Goal: Complete application form

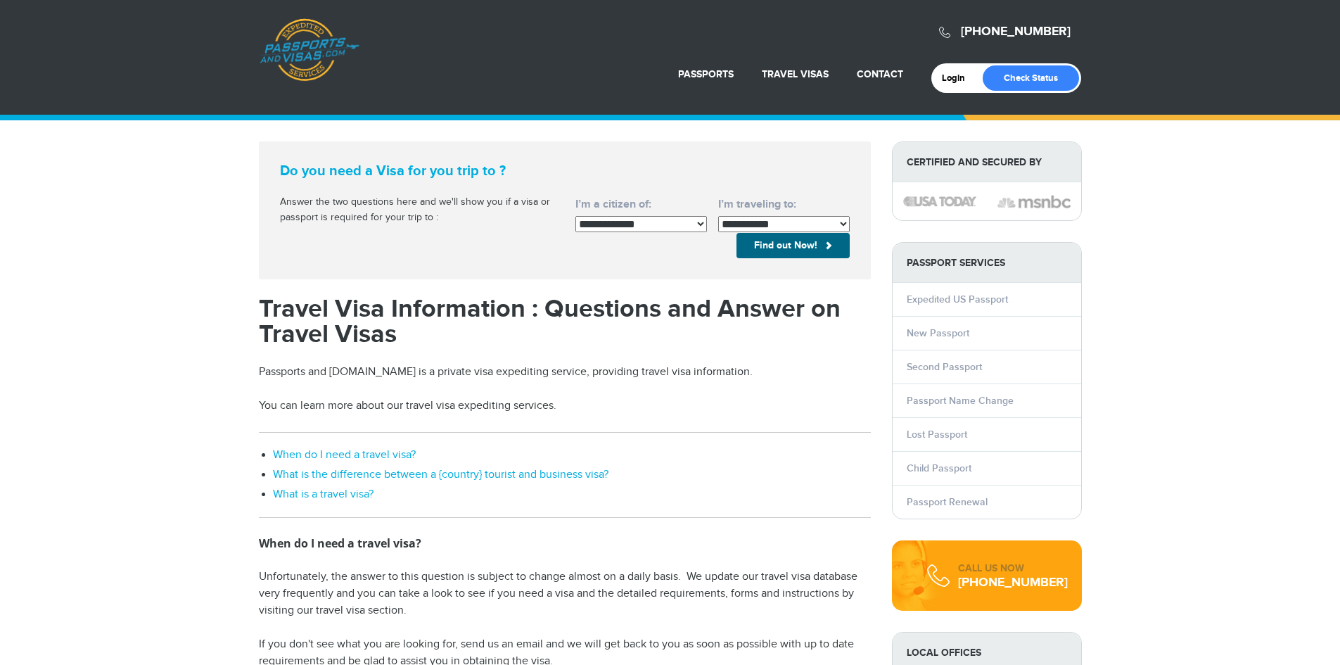
drag, startPoint x: 0, startPoint y: 0, endPoint x: 835, endPoint y: 227, distance: 865.8
click at [835, 227] on select "**********" at bounding box center [784, 224] width 132 height 16
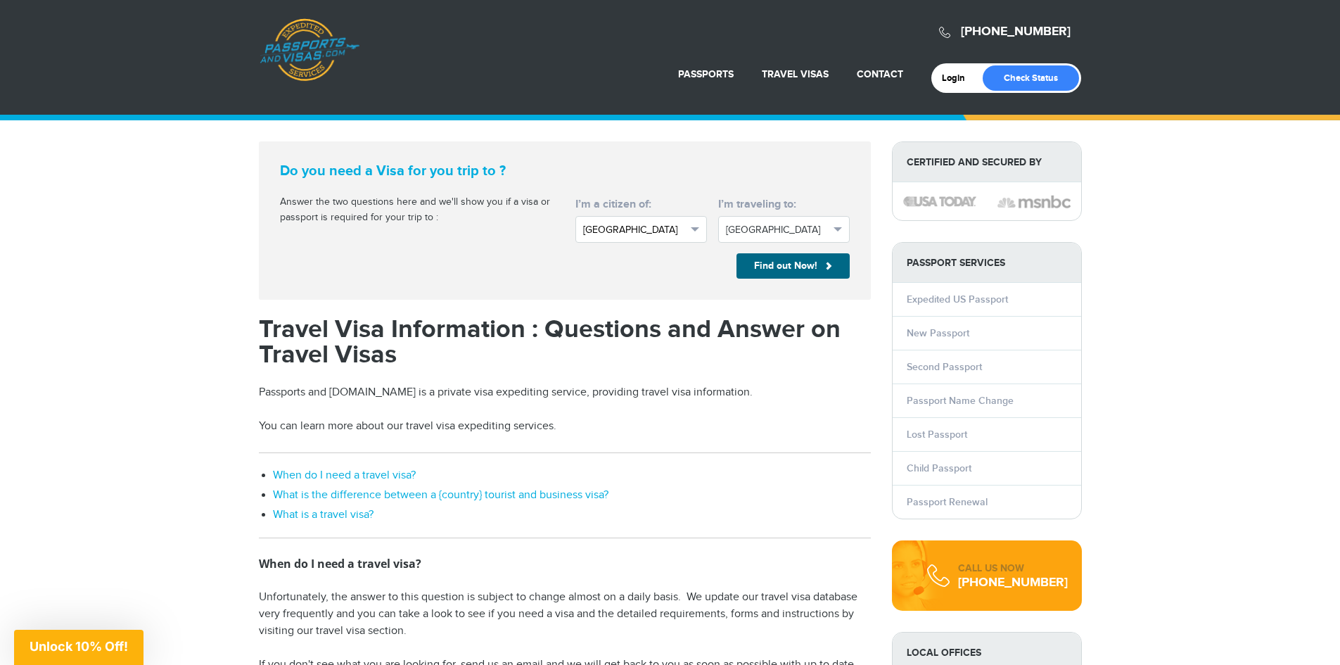
click at [693, 228] on span "button" at bounding box center [695, 229] width 8 height 4
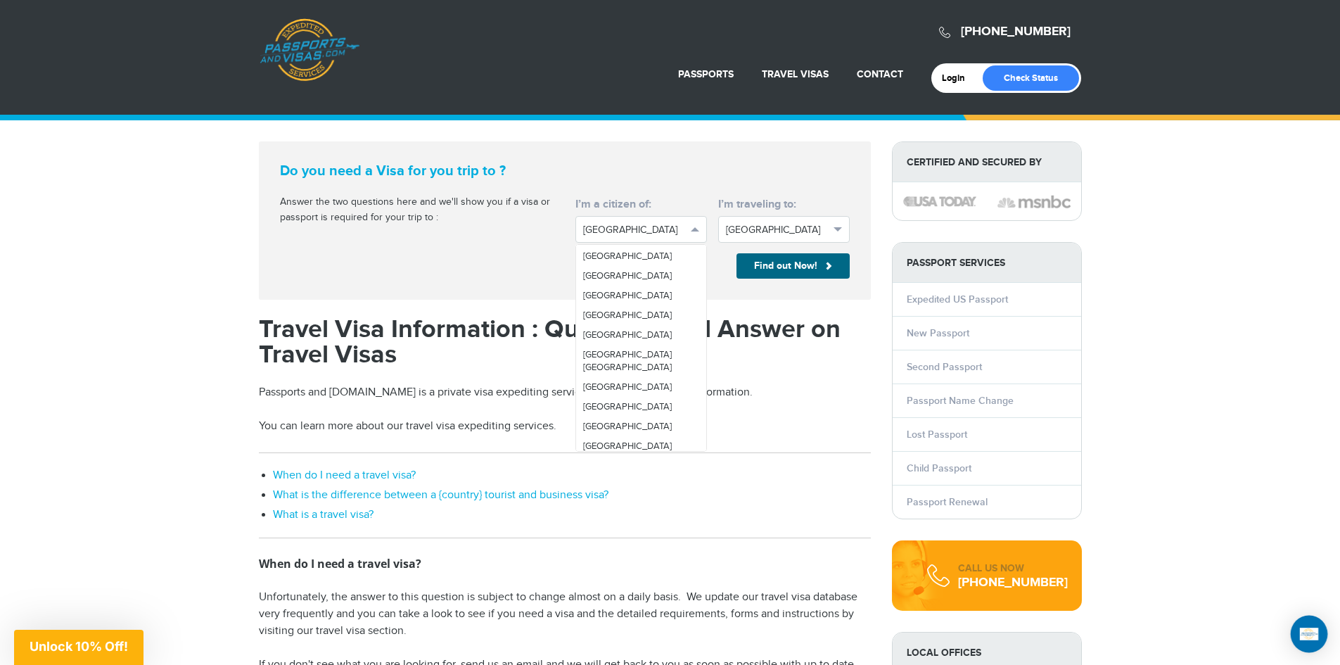
click at [1301, 628] on div "Open Intercom Messenger" at bounding box center [1308, 633] width 37 height 37
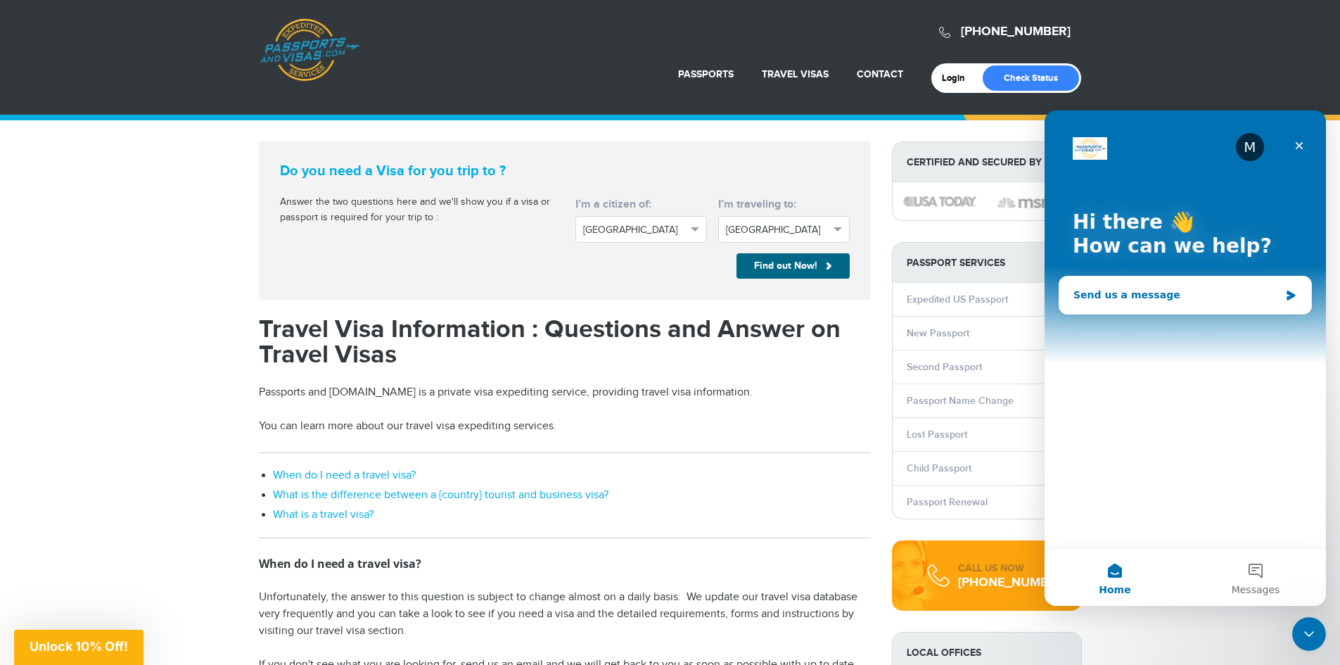
click at [1166, 301] on div "Send us a message" at bounding box center [1176, 295] width 206 height 15
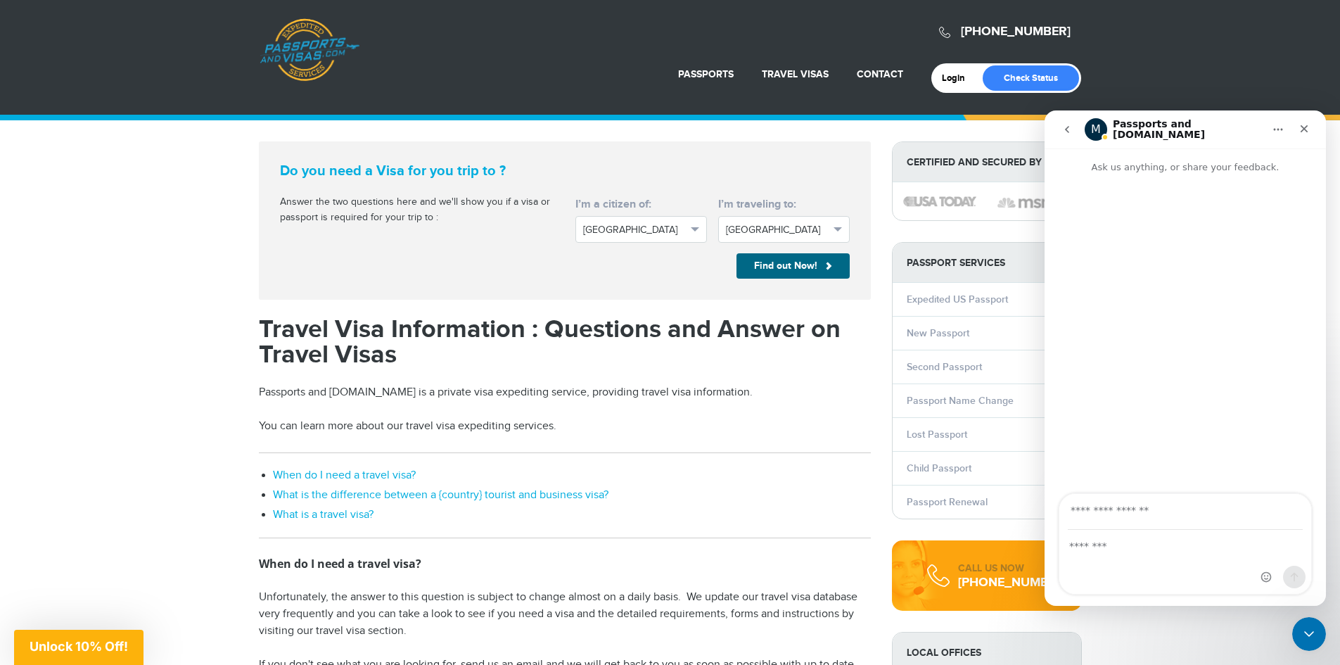
click at [1162, 506] on input "Your email" at bounding box center [1184, 512] width 235 height 36
type input "**********"
click at [1143, 560] on div "Intercom messenger" at bounding box center [1185, 561] width 252 height 63
click at [1182, 576] on div "Intercom messenger" at bounding box center [1185, 561] width 252 height 63
click at [1124, 557] on div "Intercom messenger" at bounding box center [1185, 561] width 252 height 63
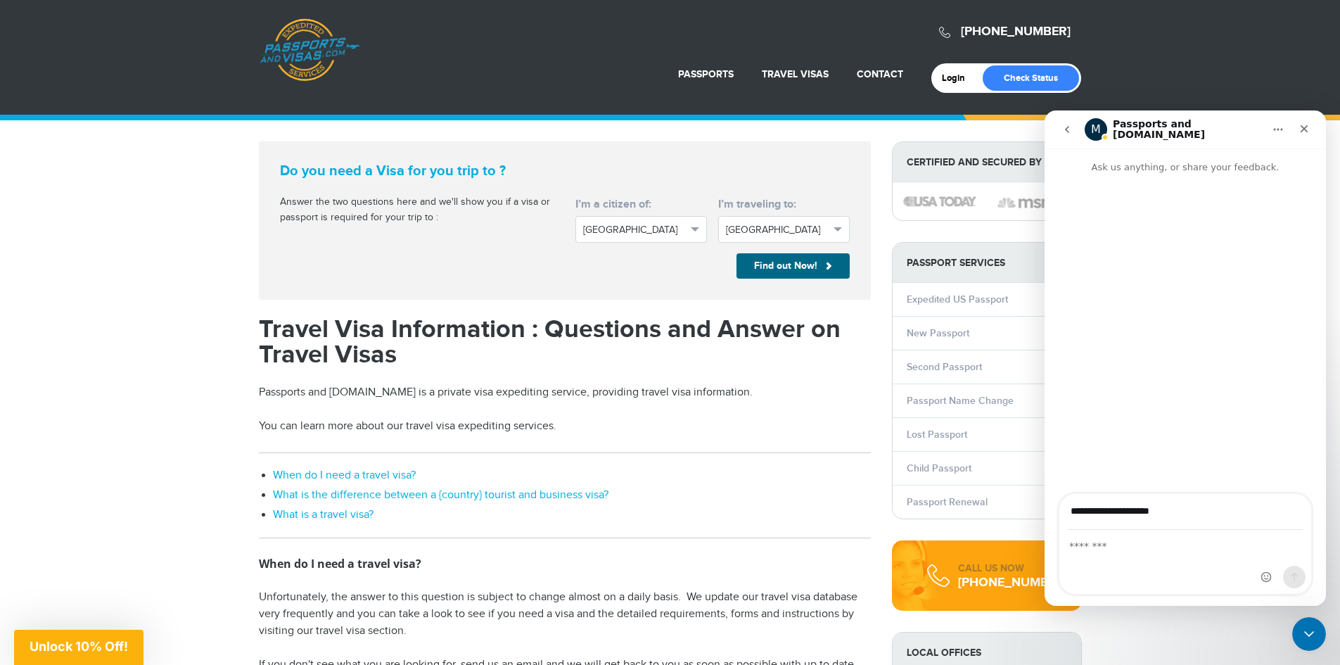
click at [1124, 557] on div "Intercom messenger" at bounding box center [1185, 561] width 252 height 63
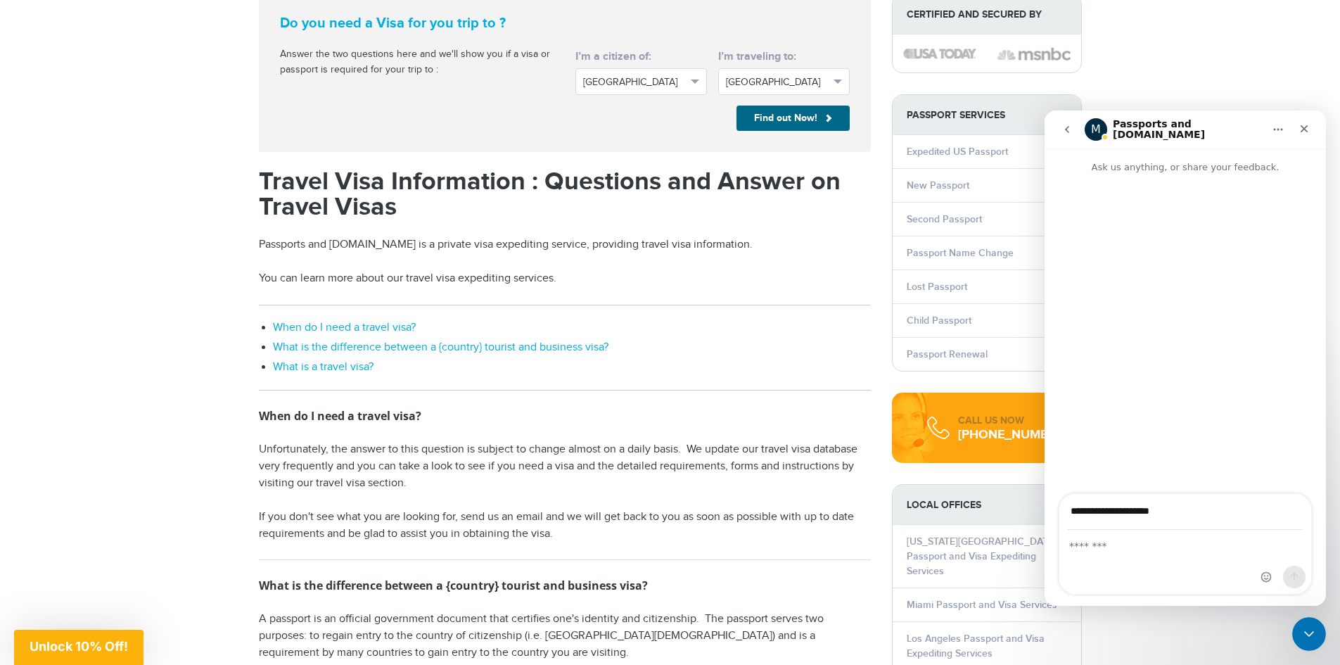
scroll to position [70, 0]
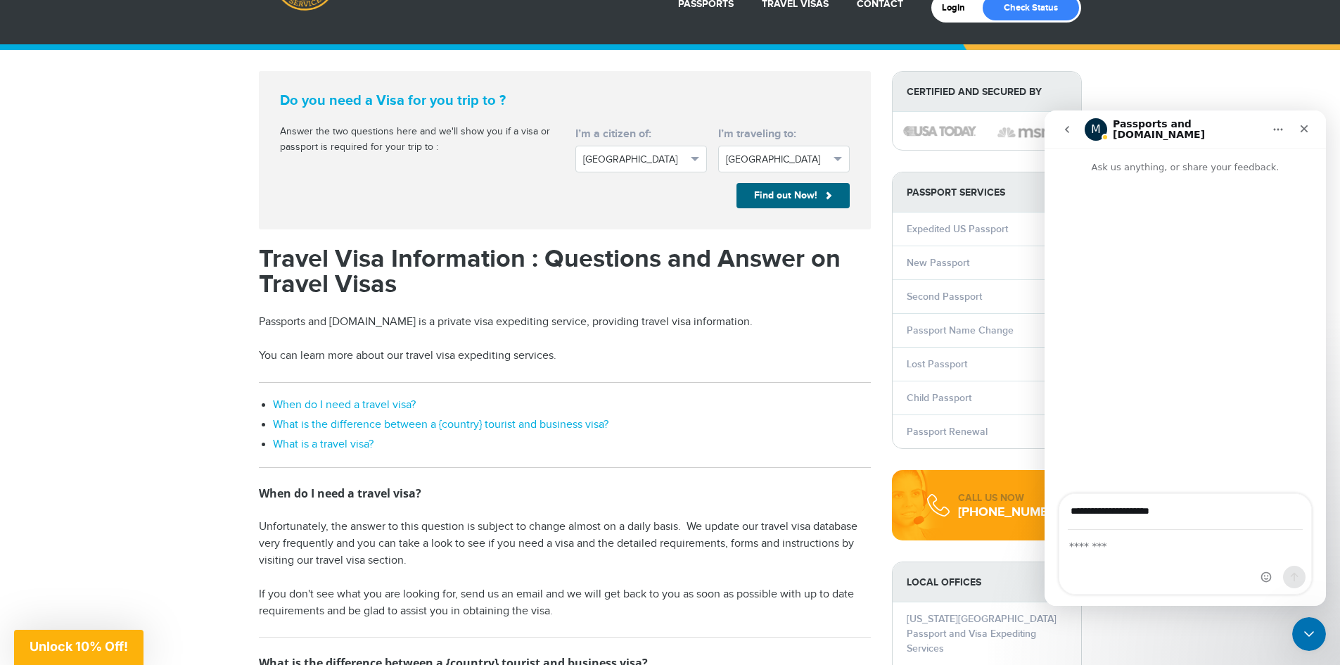
click at [1174, 297] on div "Intercom messenger" at bounding box center [1184, 334] width 281 height 321
click at [1304, 129] on icon "Close" at bounding box center [1304, 129] width 8 height 8
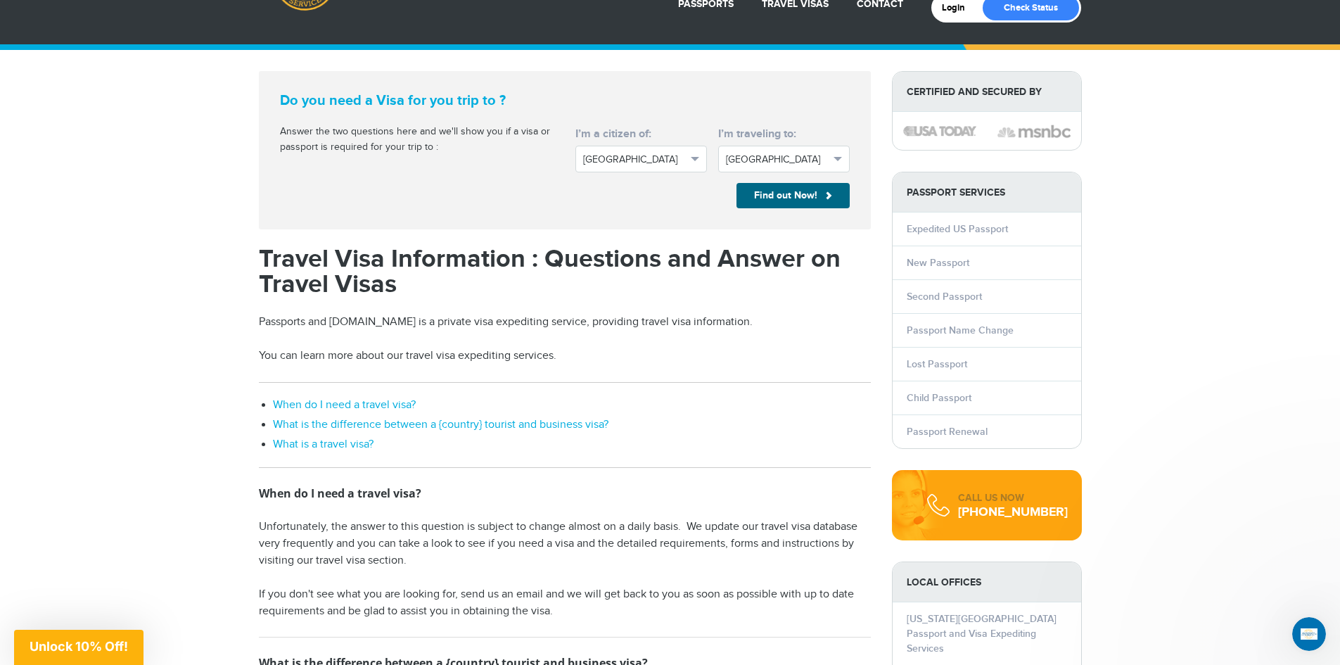
scroll to position [0, 0]
click at [1305, 636] on icon "Open Intercom Messenger" at bounding box center [1306, 631] width 23 height 23
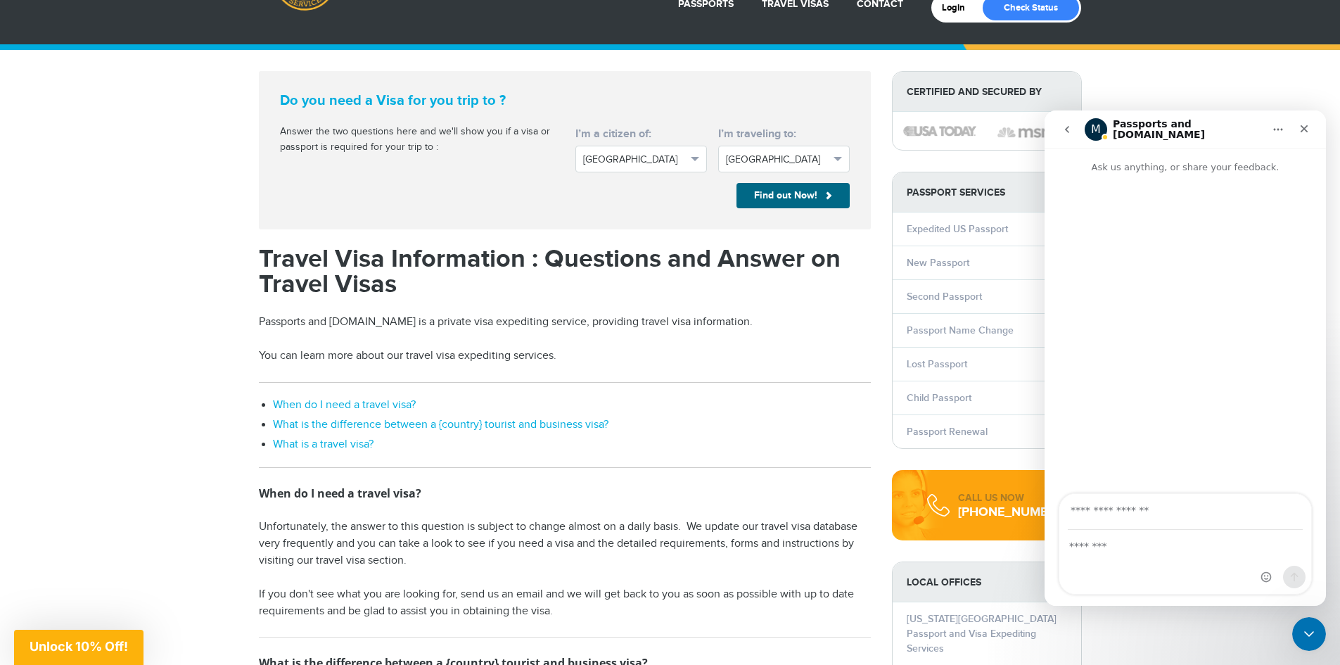
click at [1168, 512] on input "Your email" at bounding box center [1184, 512] width 235 height 36
type input "**********"
click at [1131, 556] on div "Intercom messenger" at bounding box center [1185, 561] width 252 height 63
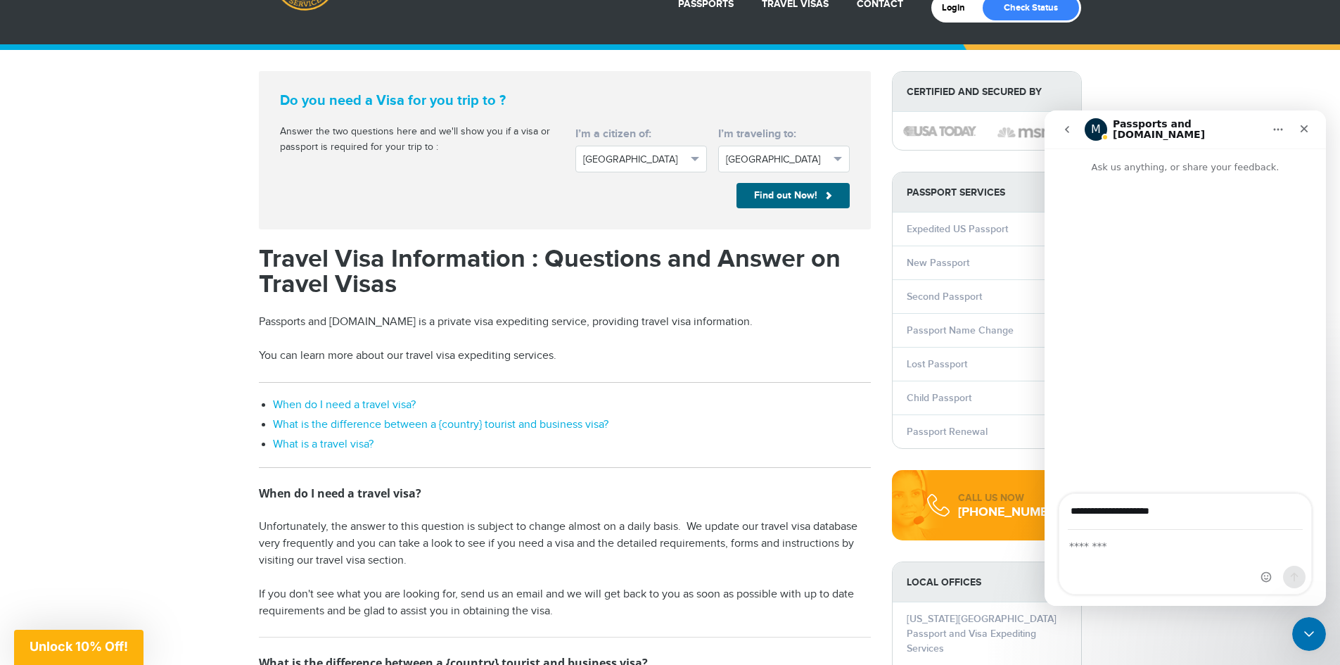
click at [1148, 257] on div "Intercom messenger" at bounding box center [1184, 334] width 281 height 321
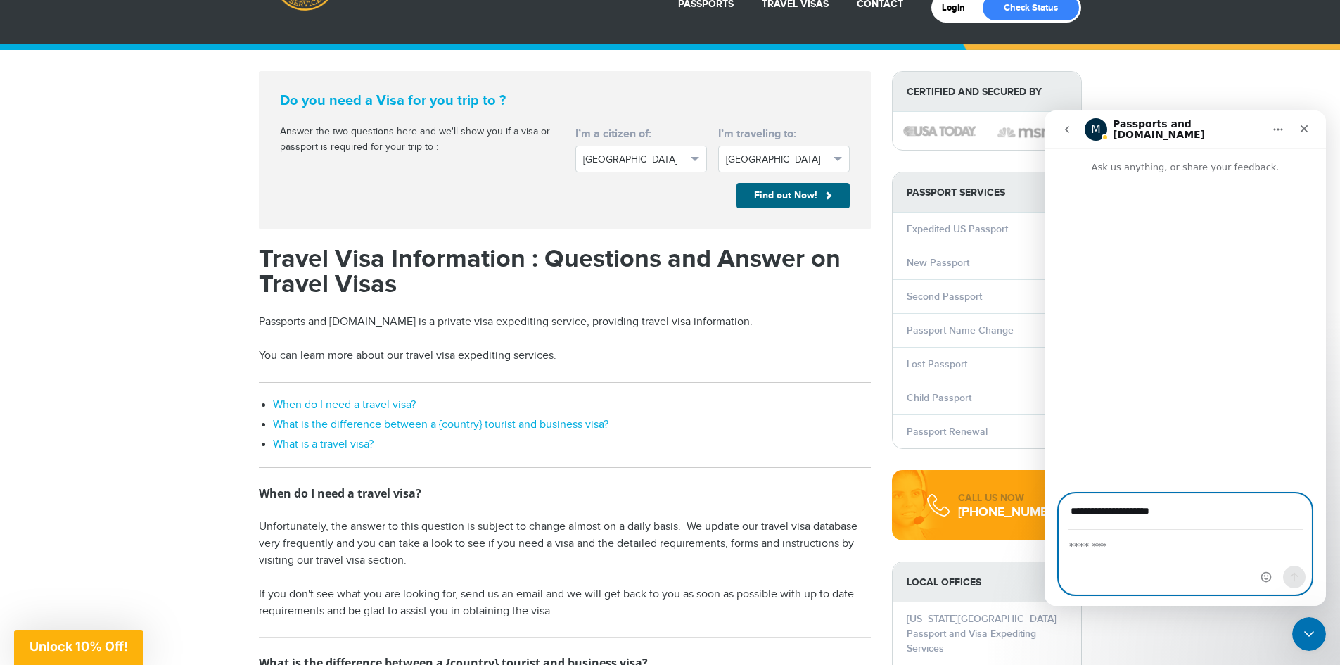
click at [1138, 551] on textarea "Message…" at bounding box center [1185, 542] width 252 height 24
click at [1137, 551] on textarea "Message…" at bounding box center [1185, 542] width 252 height 24
type textarea "*"
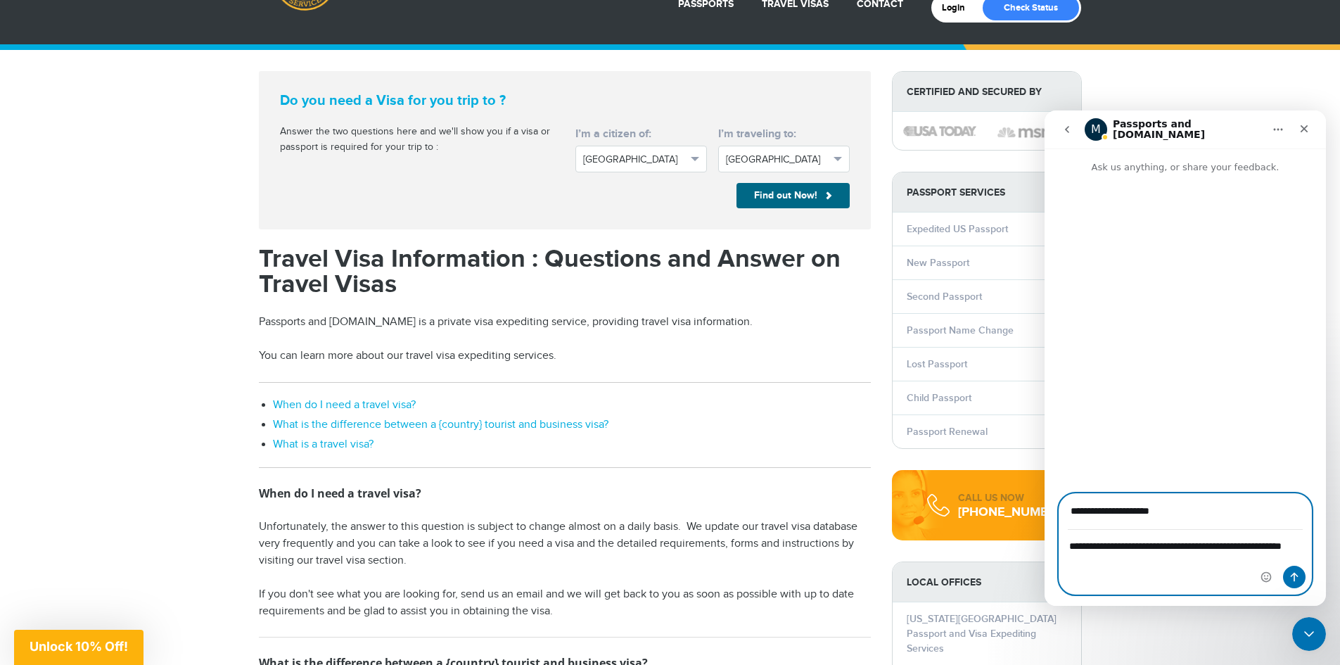
type textarea "**********"
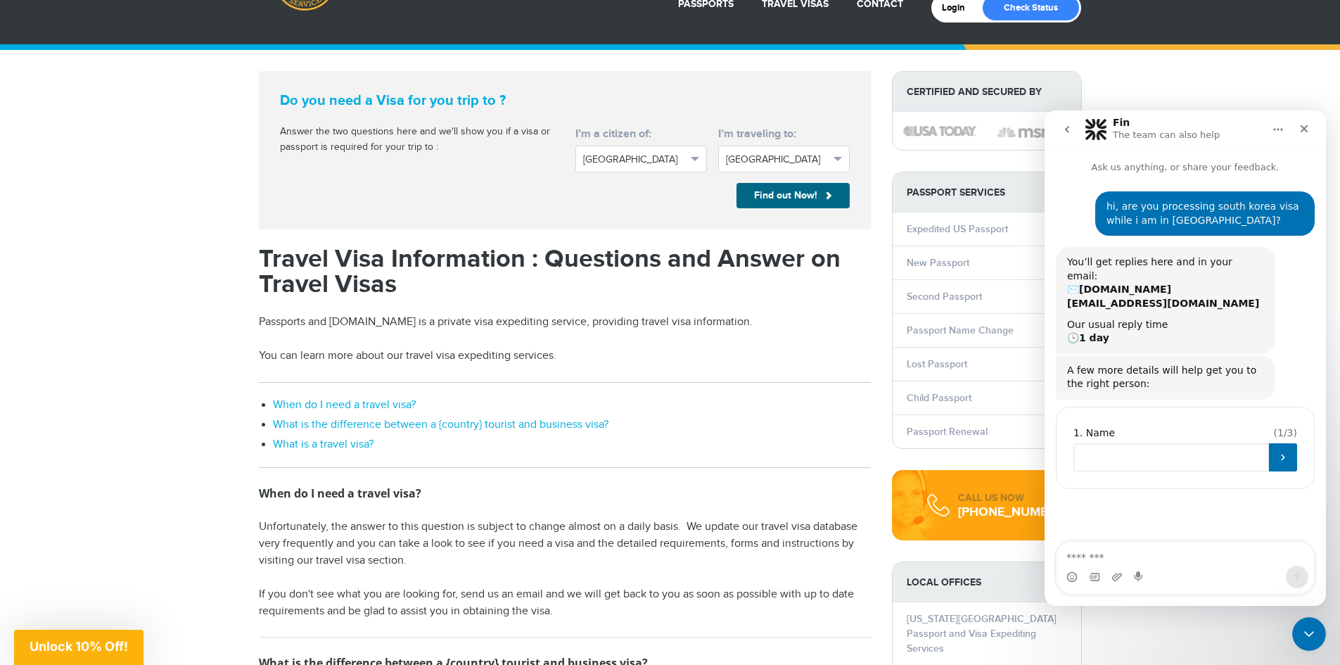
click at [1087, 443] on input "Name" at bounding box center [1170, 457] width 195 height 28
type input "******"
type input "**********"
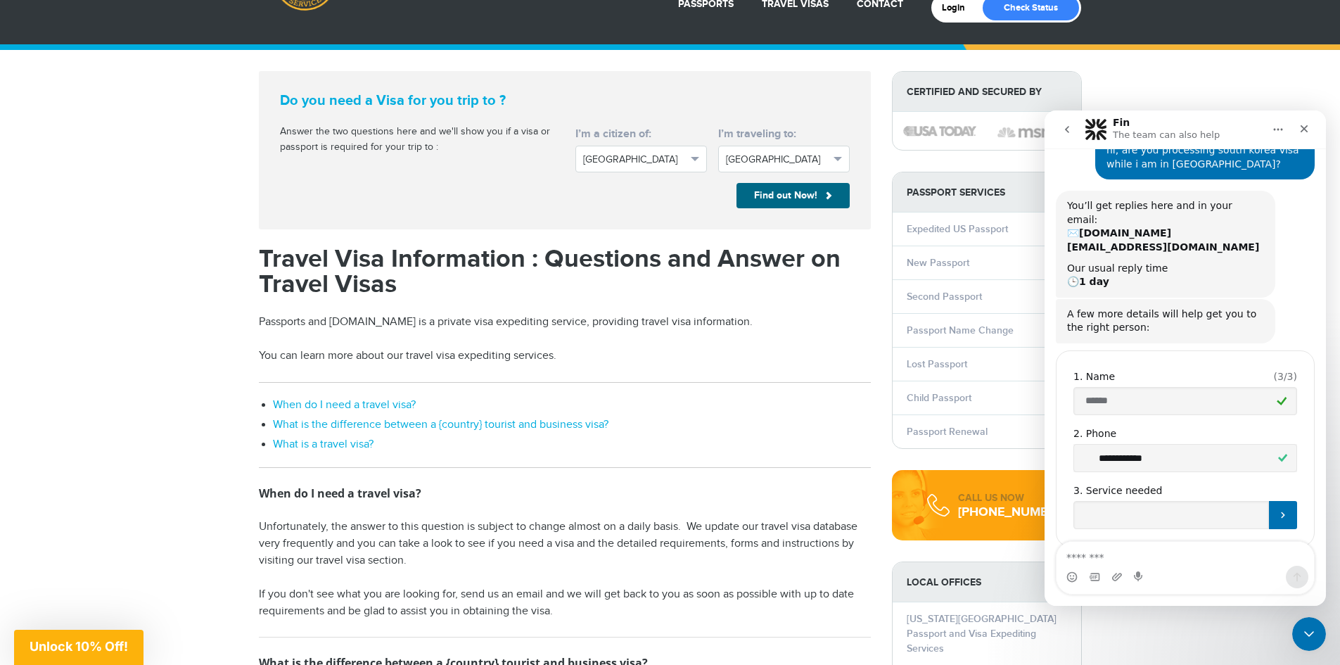
scroll to position [58, 0]
click at [1281, 508] on icon "Submit" at bounding box center [1282, 513] width 11 height 11
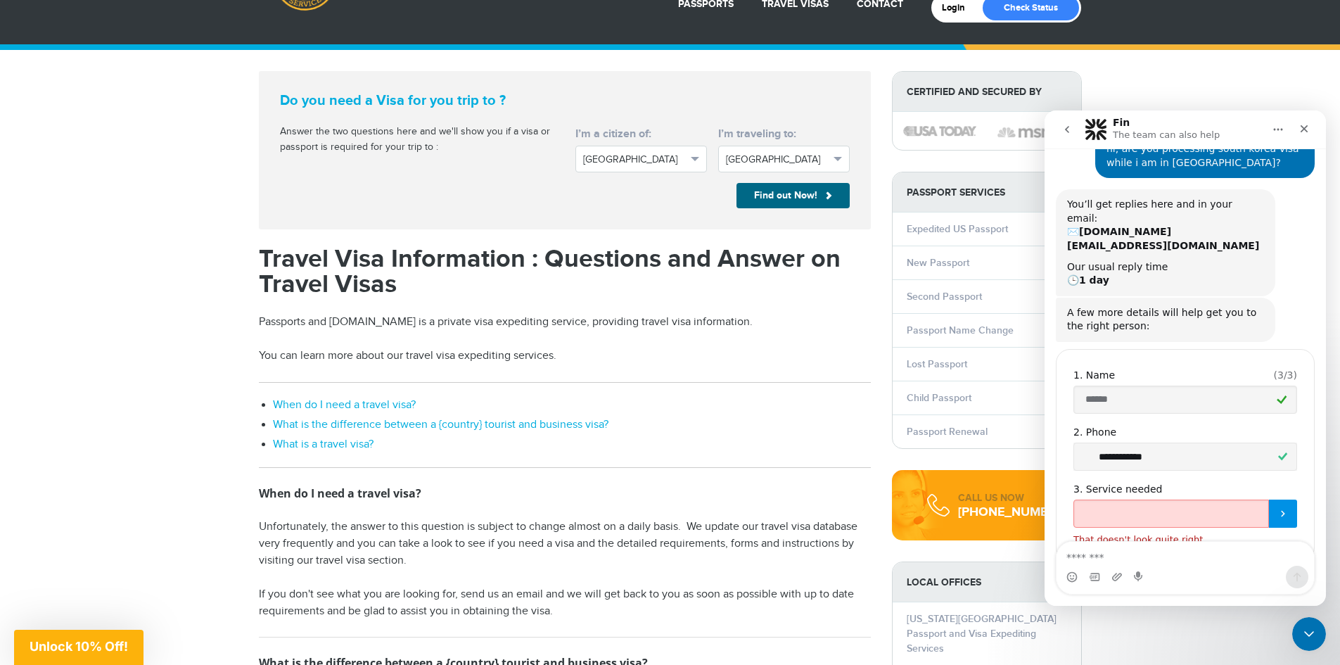
scroll to position [74, 0]
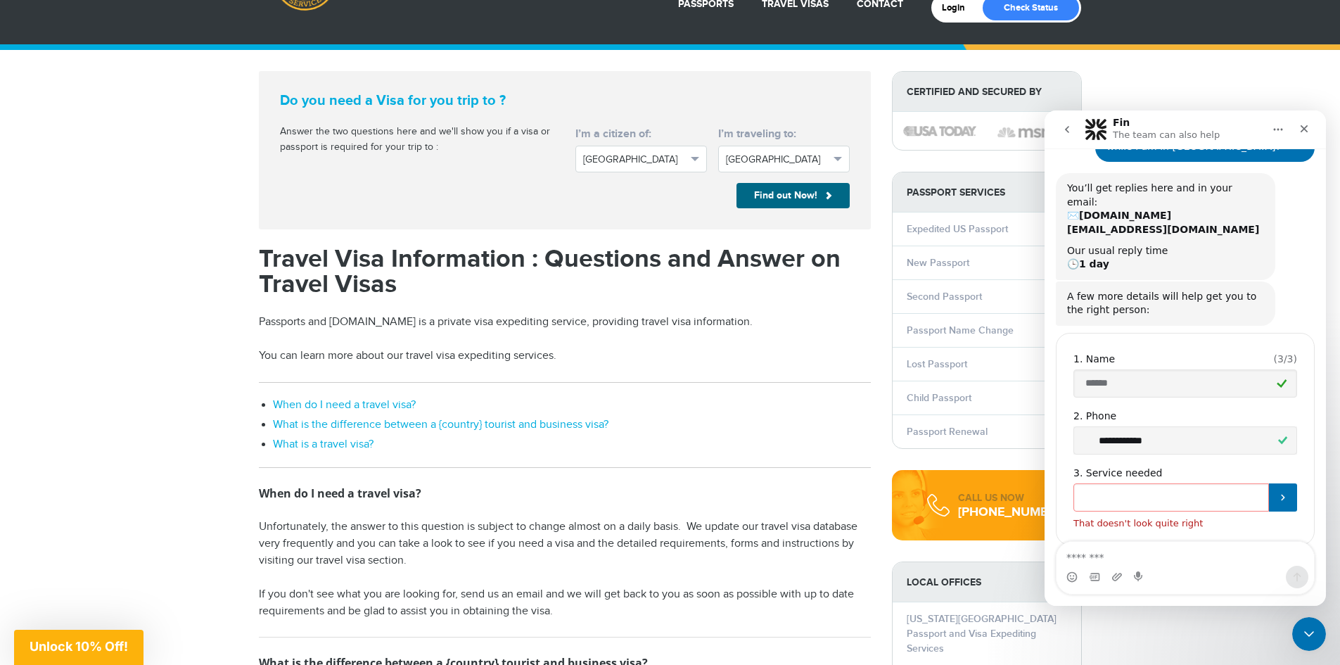
click at [1094, 483] on input "Service needed" at bounding box center [1170, 497] width 195 height 28
click at [1098, 483] on input "Service needed" at bounding box center [1170, 497] width 195 height 28
click at [1103, 483] on input "Service needed" at bounding box center [1170, 497] width 195 height 28
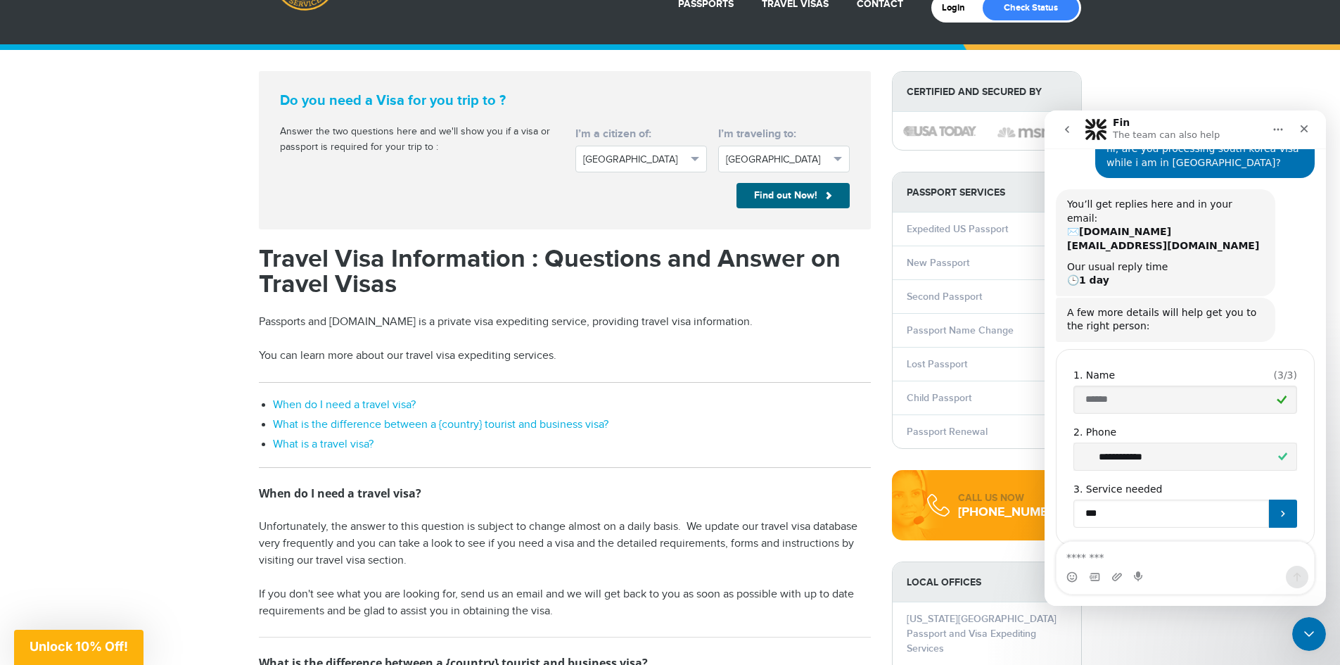
type input "****"
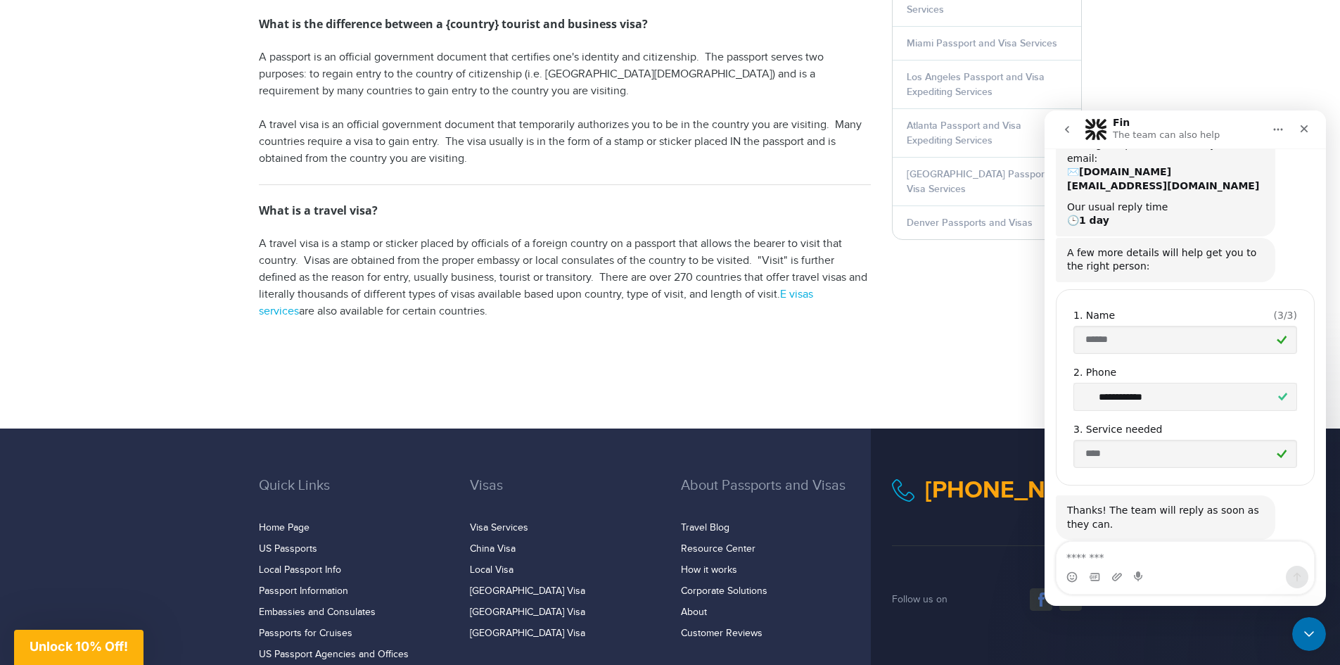
scroll to position [852, 0]
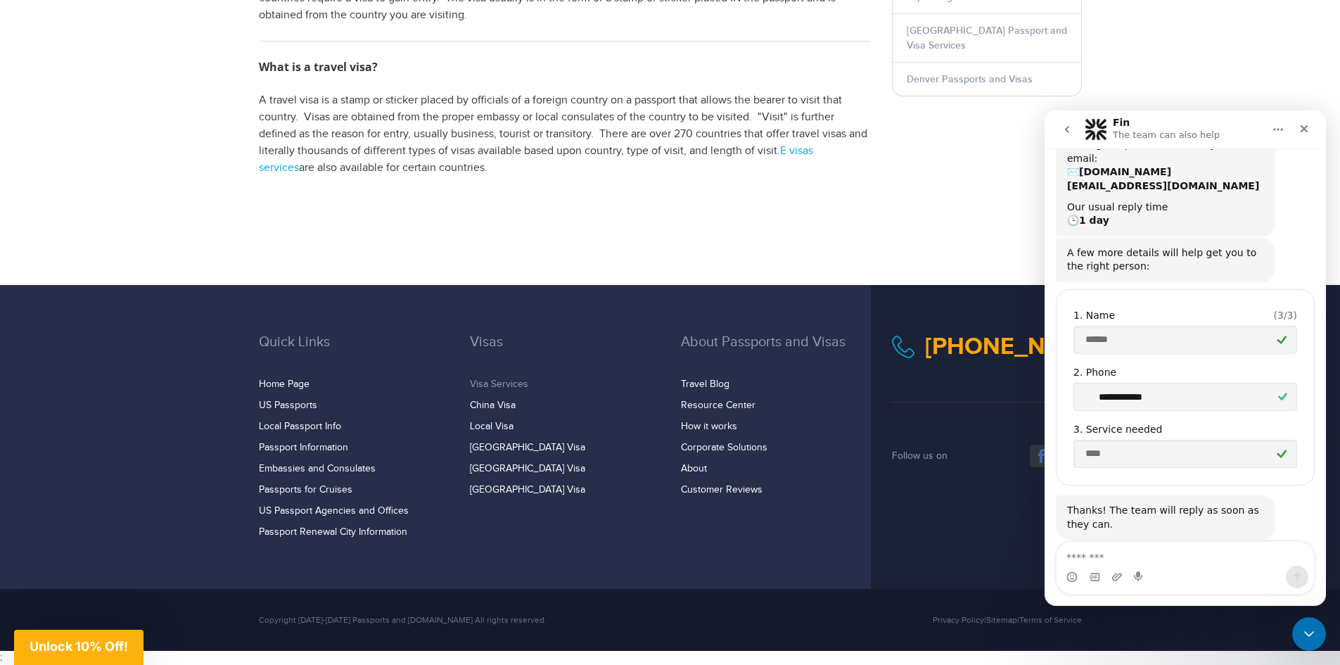
click at [506, 383] on link "Visa Services" at bounding box center [499, 383] width 58 height 11
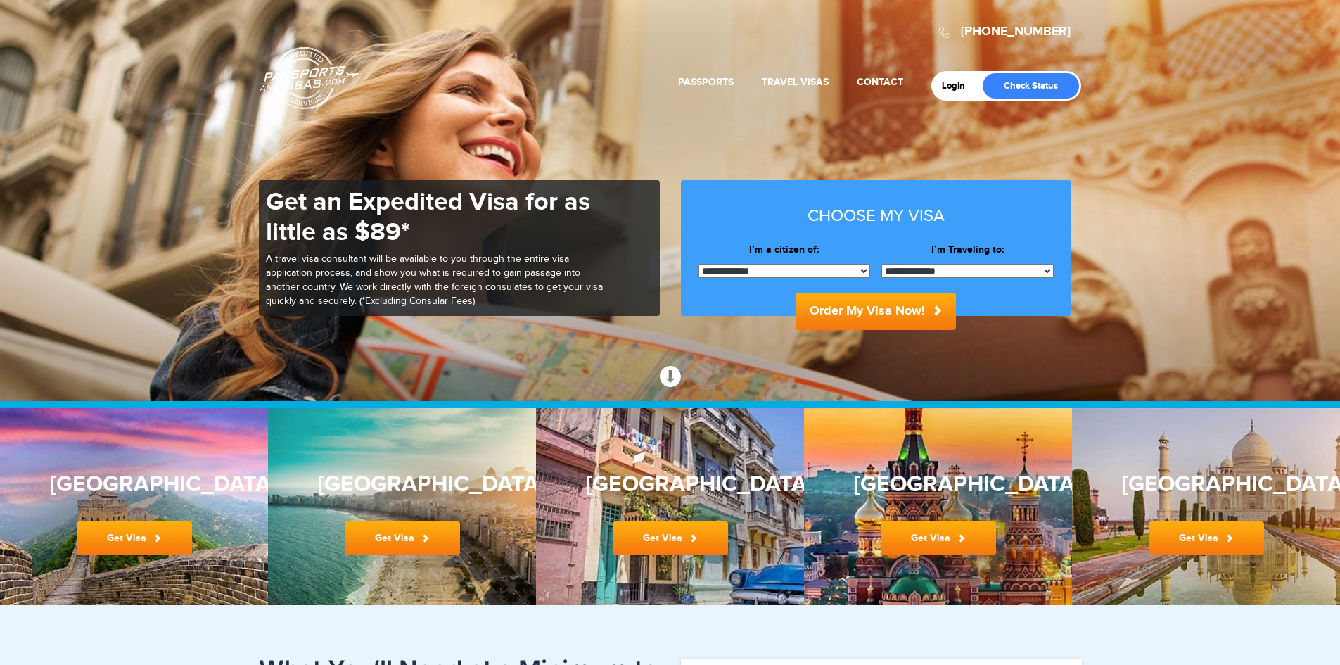
click at [860, 269] on select "**********" at bounding box center [784, 271] width 172 height 14
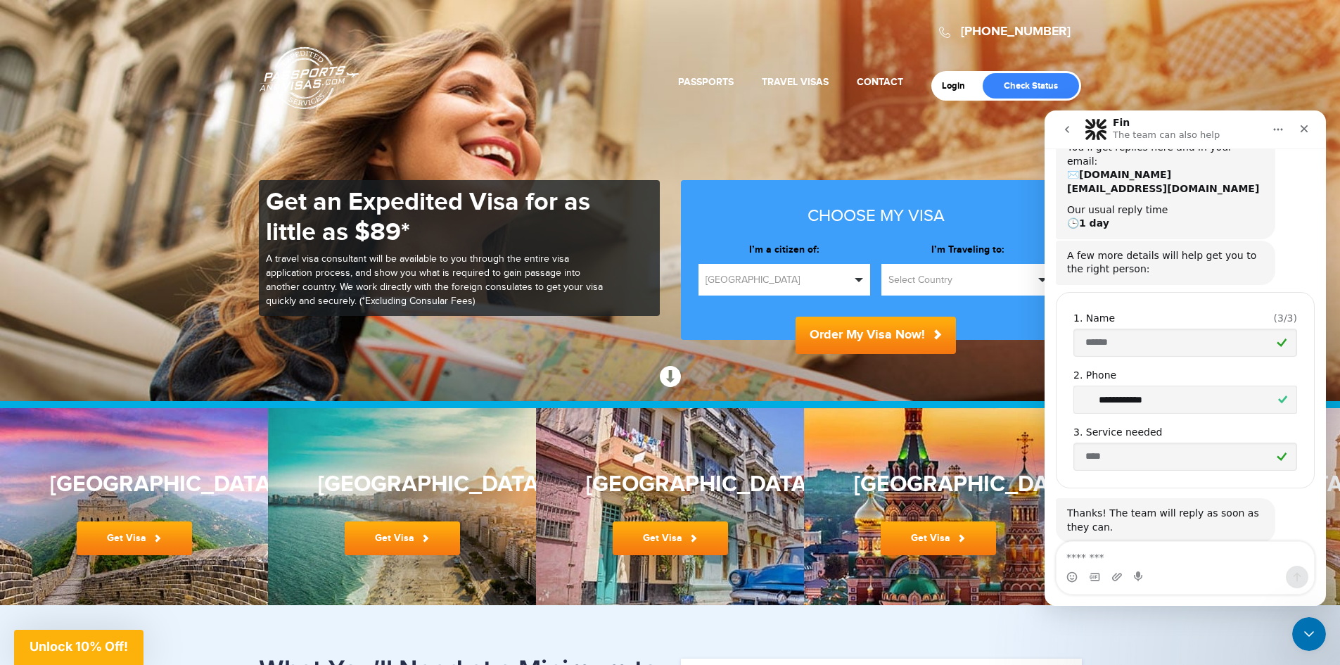
scroll to position [117, 0]
click at [855, 278] on span "button" at bounding box center [858, 280] width 8 height 4
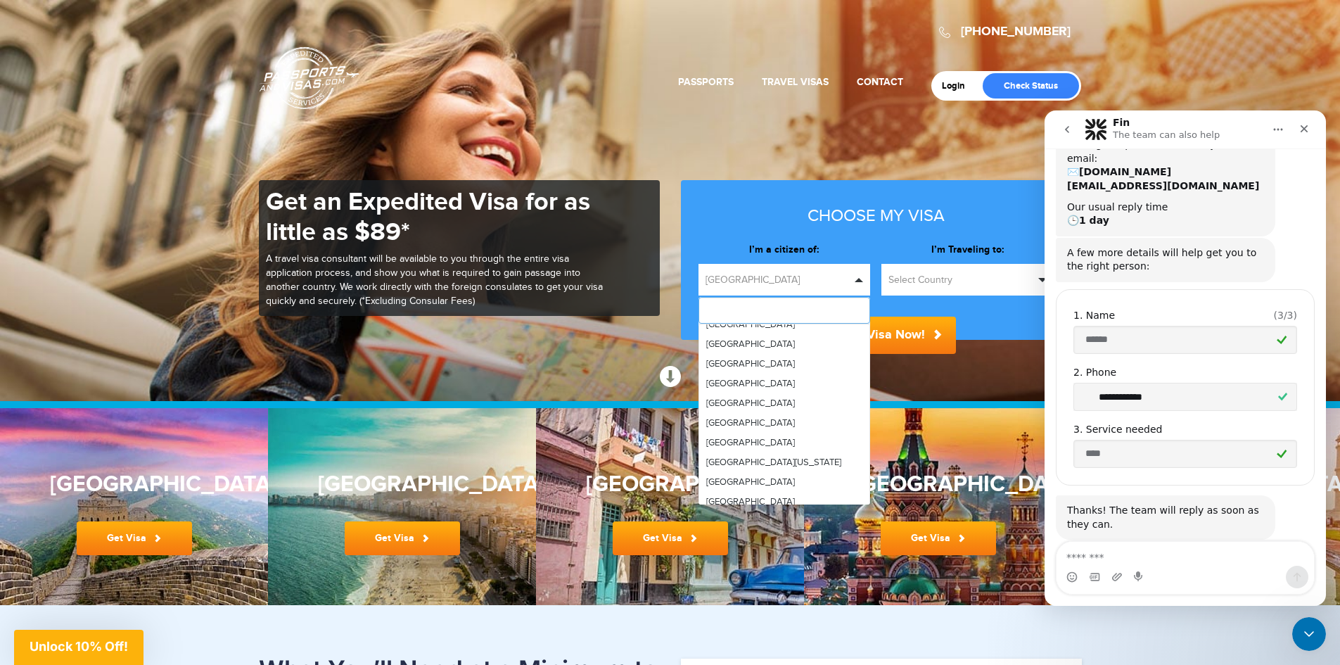
scroll to position [4008, 0]
click at [783, 437] on link "South Korea" at bounding box center [784, 447] width 171 height 20
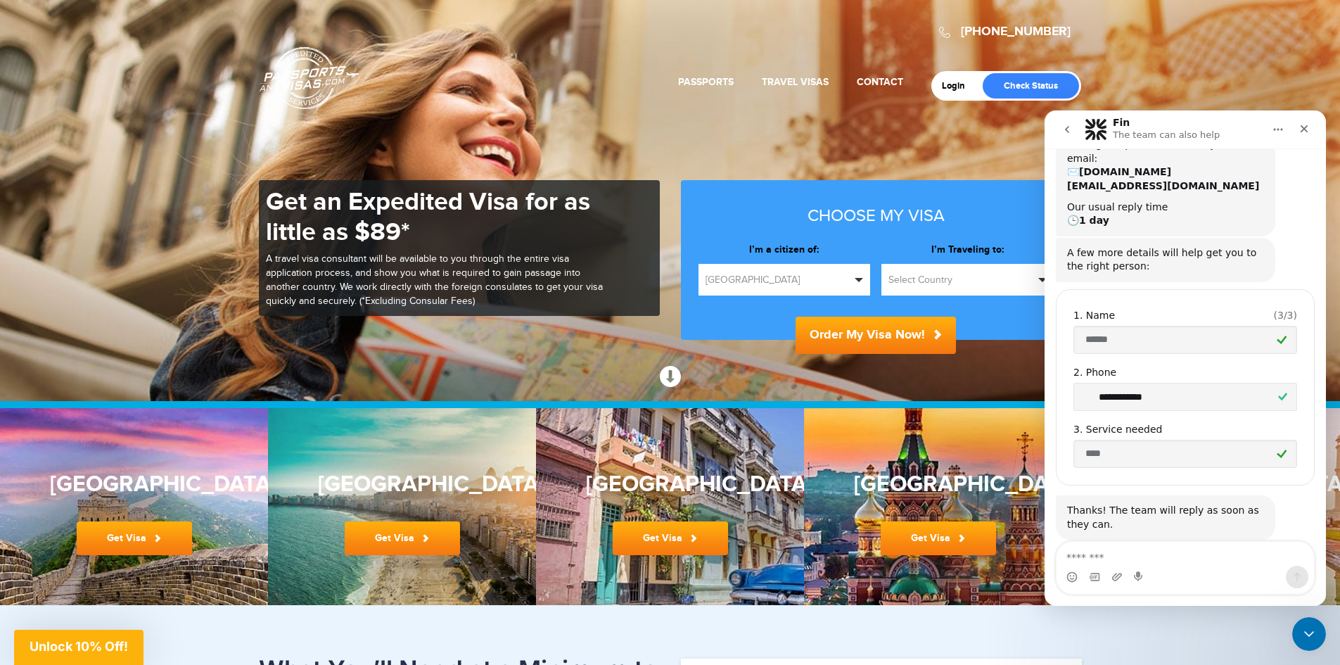
click at [980, 314] on fieldset "**********" at bounding box center [875, 291] width 355 height 97
click at [1274, 129] on icon "Home" at bounding box center [1278, 130] width 9 height 2
click at [1005, 138] on section "720-927-9065 Passports & Visas.com Login Check Status Passports Passport Renewa…" at bounding box center [670, 200] width 1340 height 401
click at [1042, 278] on span "button" at bounding box center [1042, 280] width 8 height 4
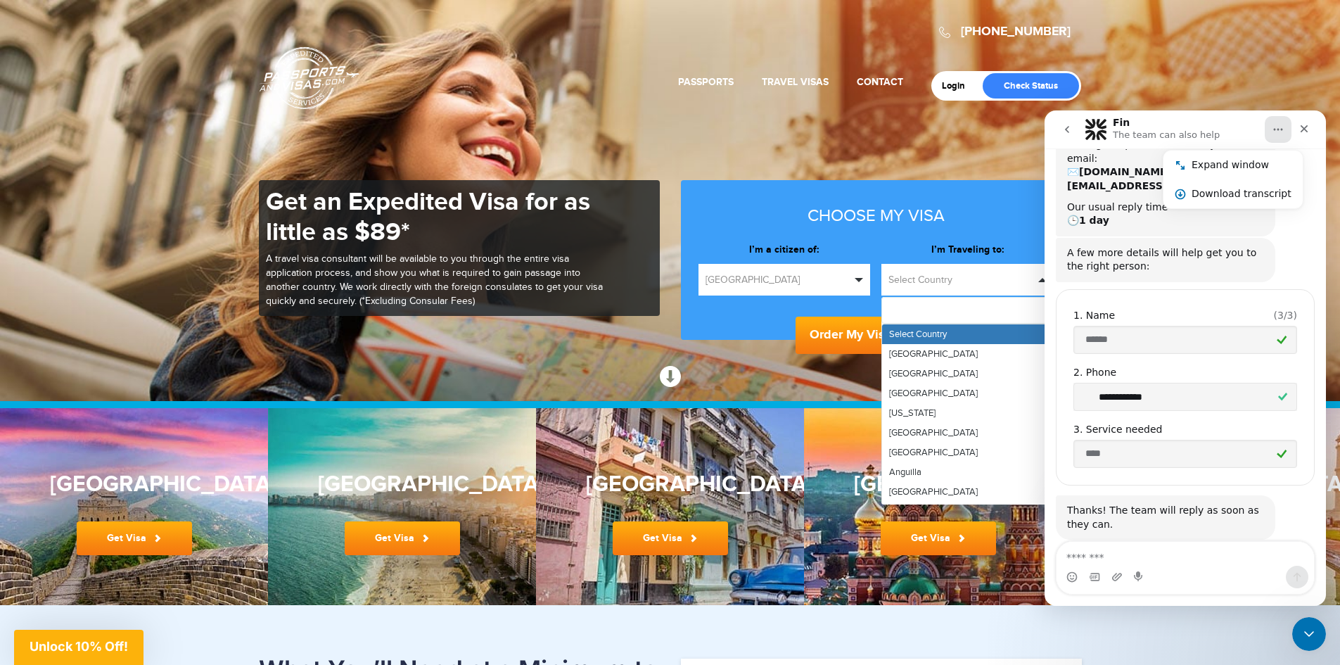
click at [864, 277] on button "South Korea" at bounding box center [784, 280] width 172 height 32
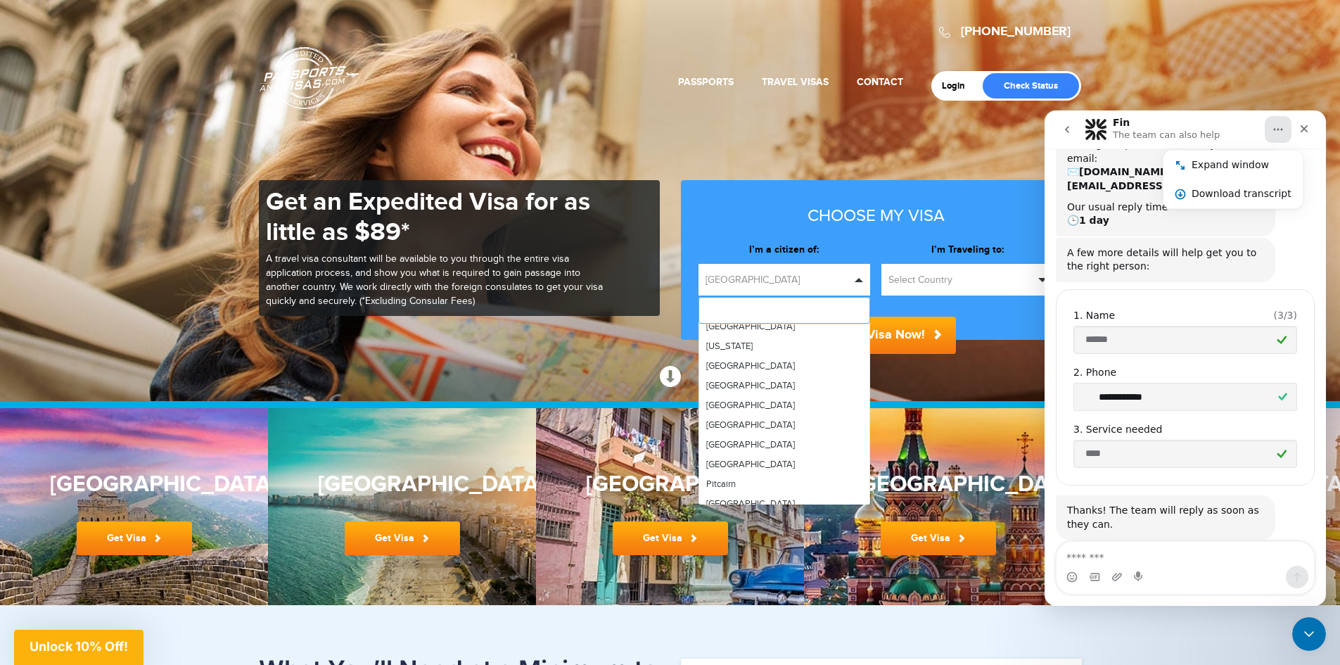
scroll to position [3305, 0]
click at [767, 458] on link "Philippines" at bounding box center [784, 468] width 171 height 20
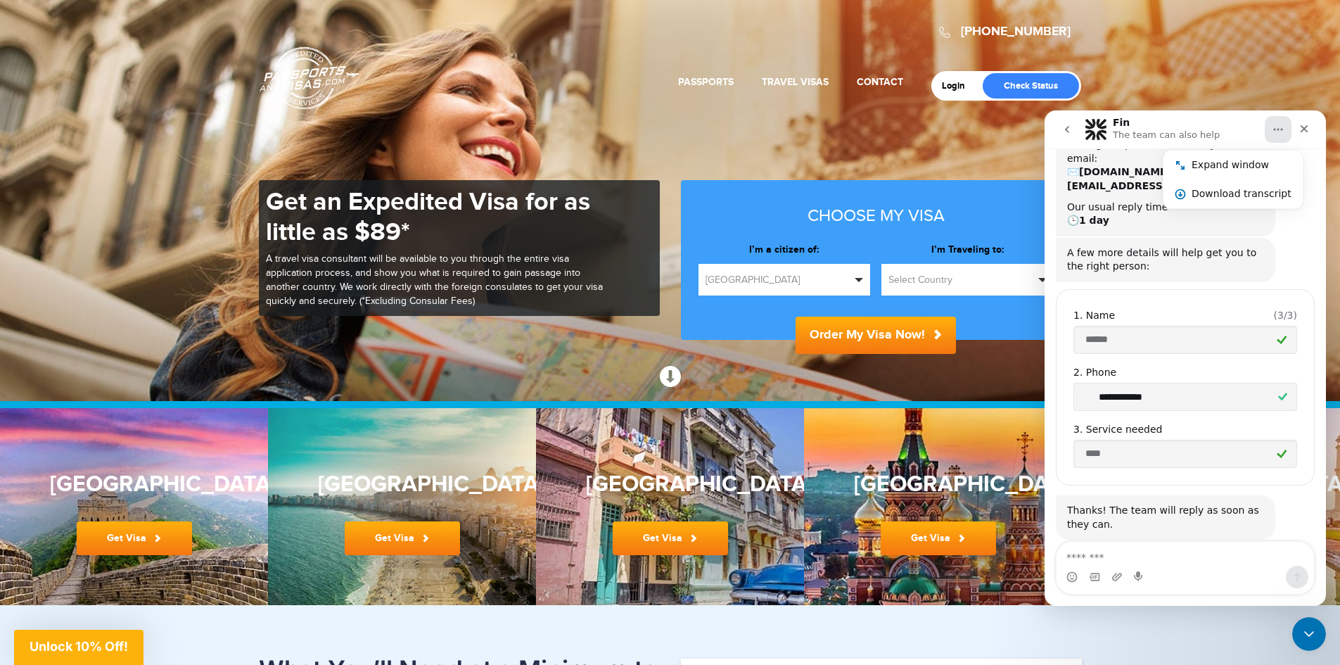
click at [1039, 278] on span "button" at bounding box center [1042, 280] width 8 height 4
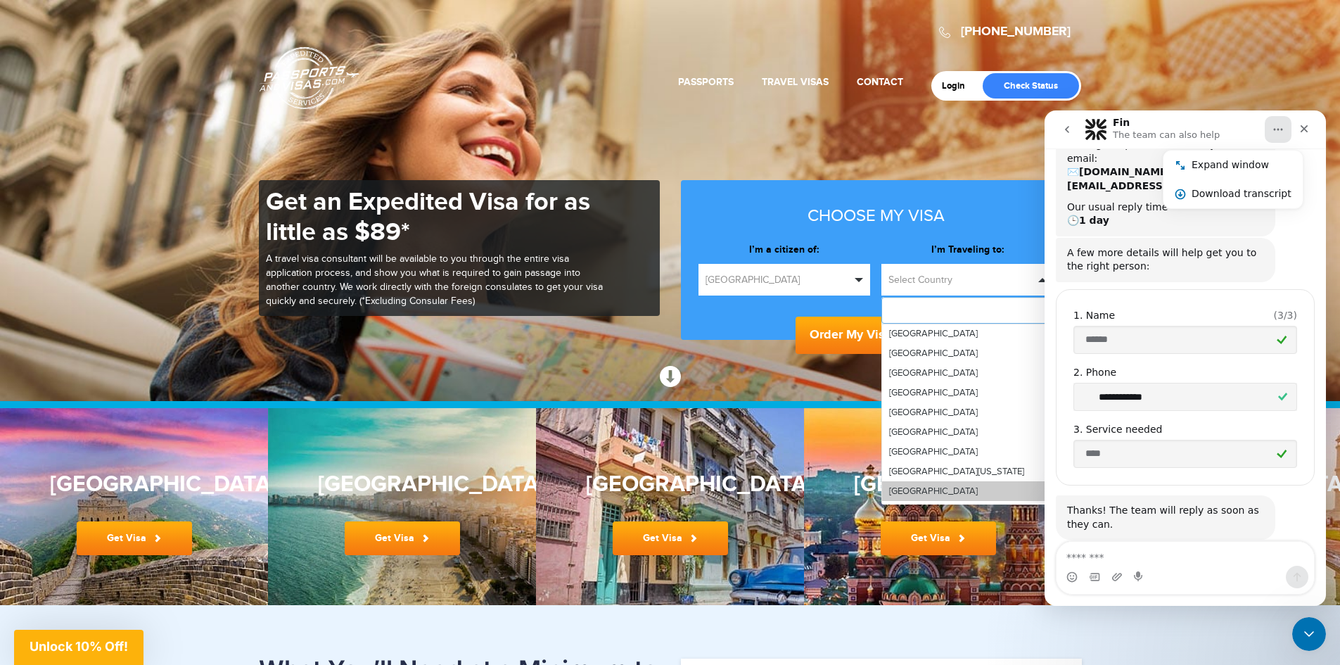
scroll to position [4008, 0]
click at [961, 456] on link "South Korea" at bounding box center [967, 466] width 171 height 20
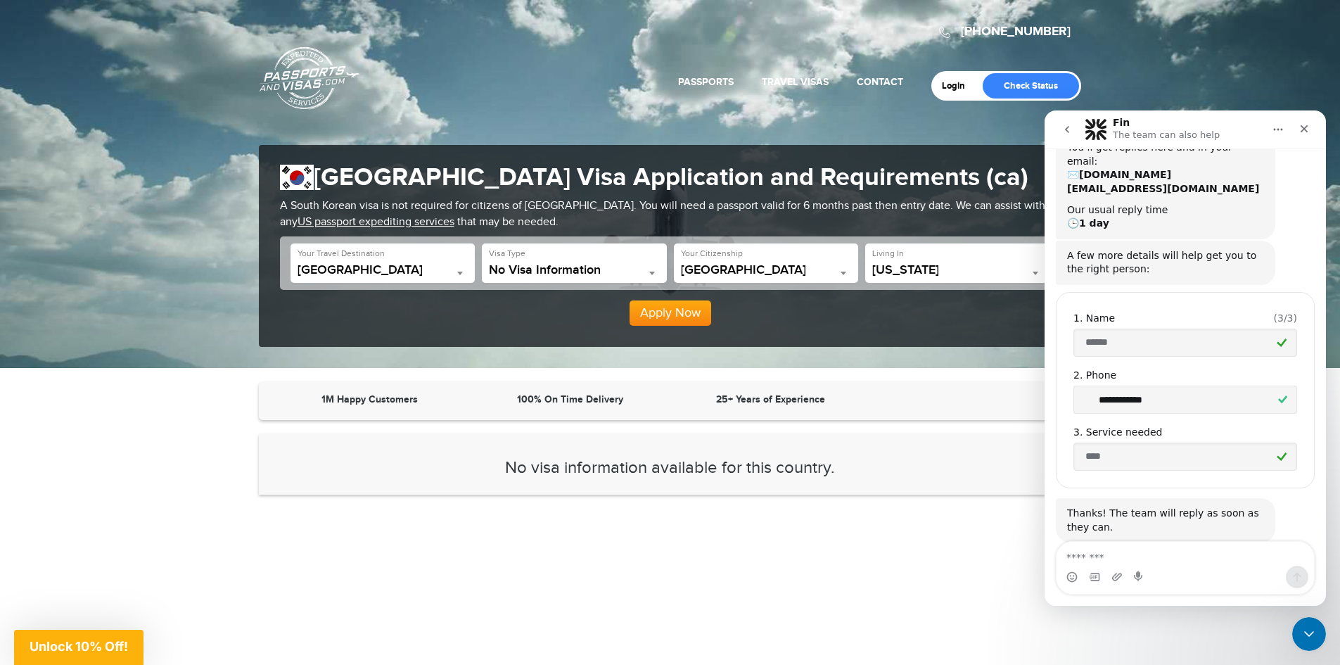
scroll to position [117, 0]
click at [948, 338] on div "**********" at bounding box center [670, 246] width 823 height 202
click at [1032, 269] on span at bounding box center [1035, 273] width 14 height 18
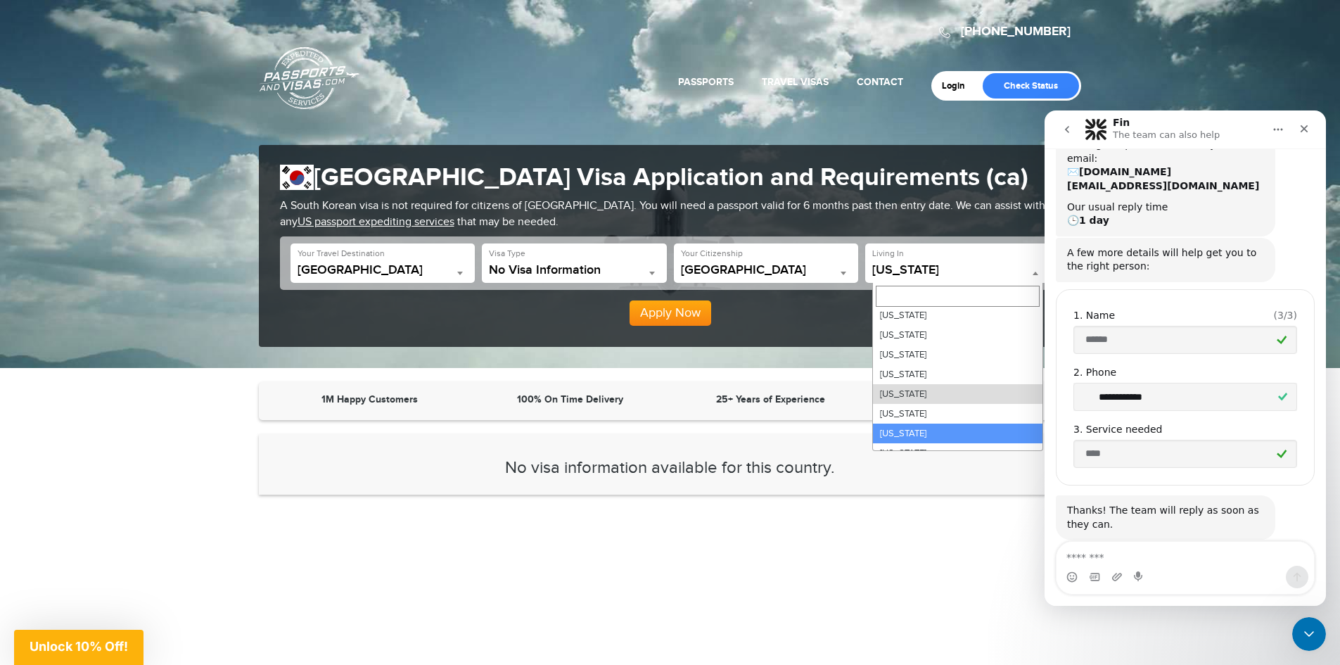
scroll to position [0, 0]
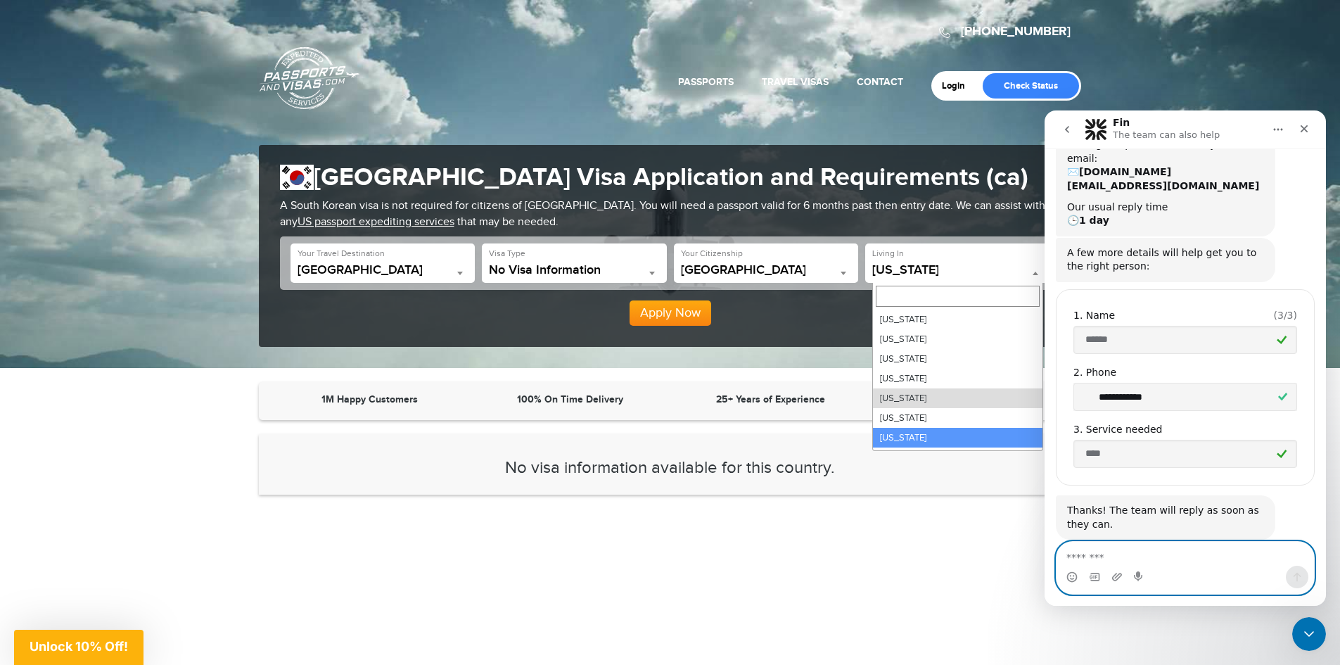
click at [1101, 551] on textarea "Message…" at bounding box center [1184, 553] width 257 height 24
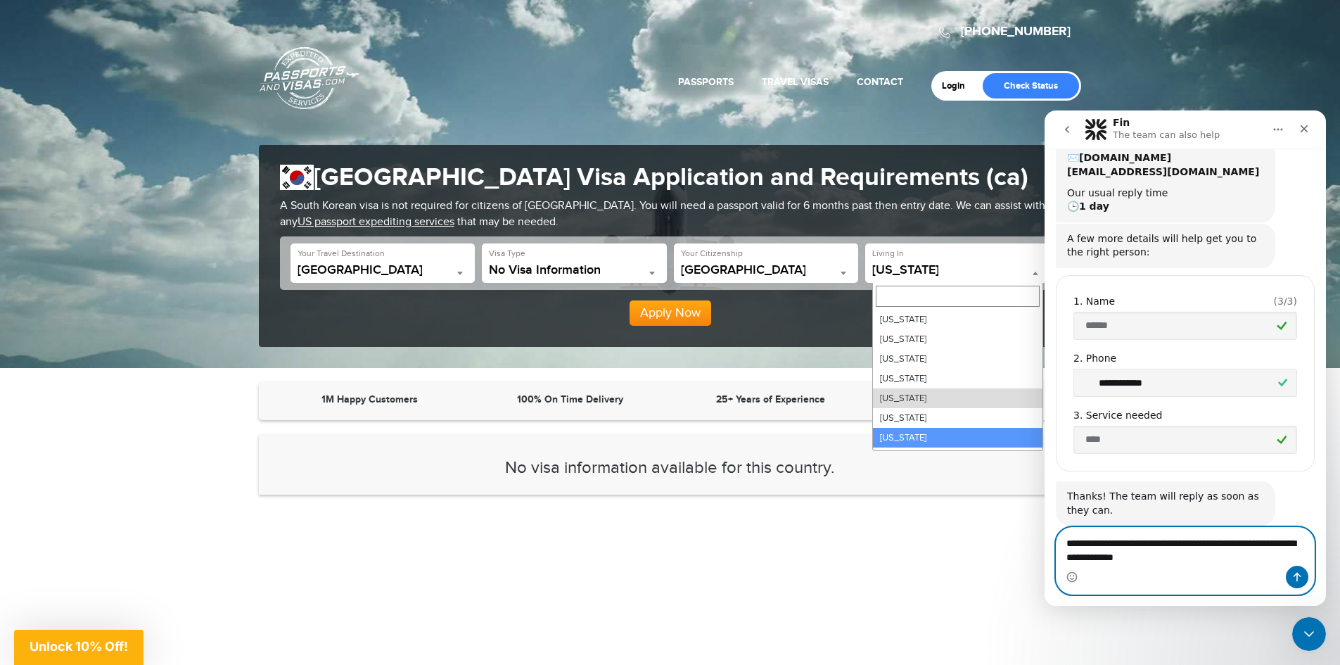
type textarea "**********"
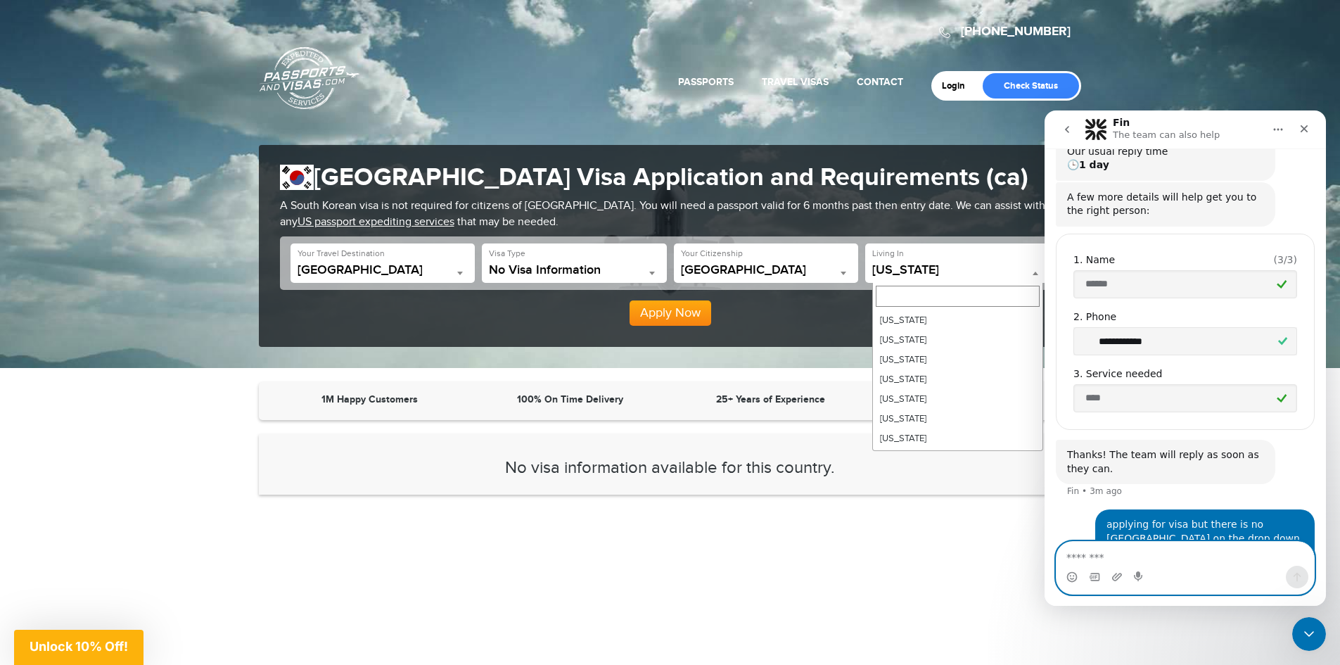
scroll to position [211, 0]
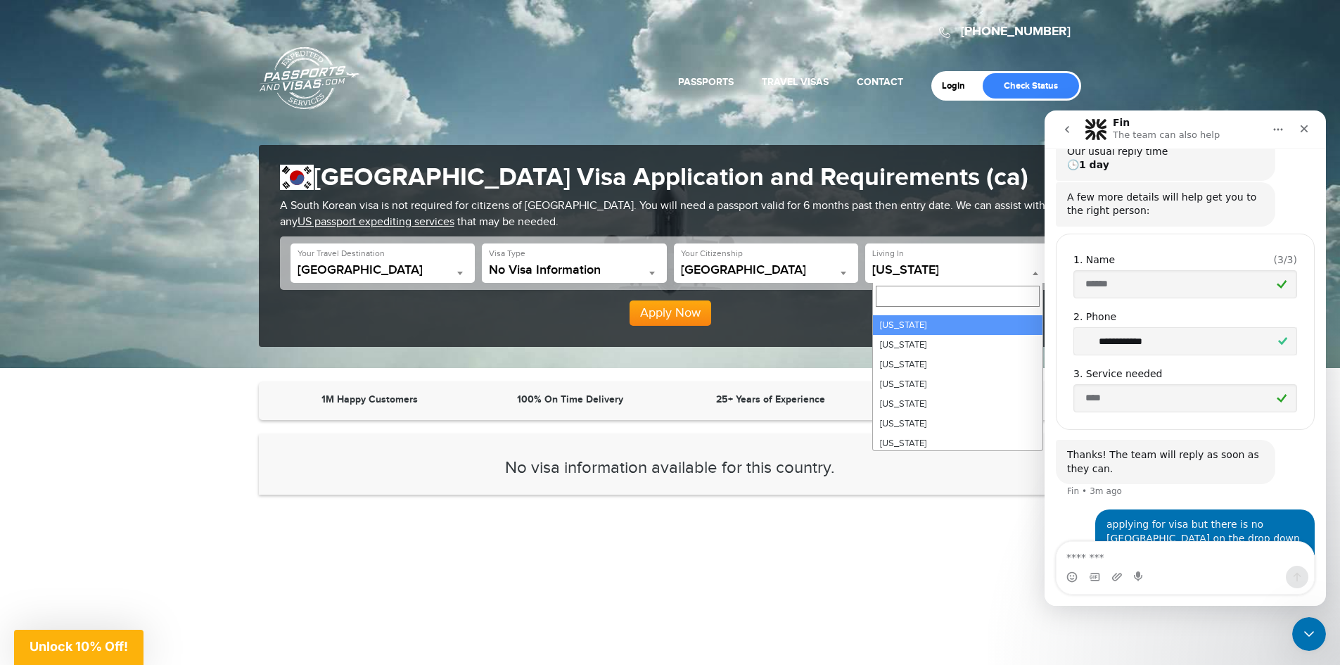
select select "**"
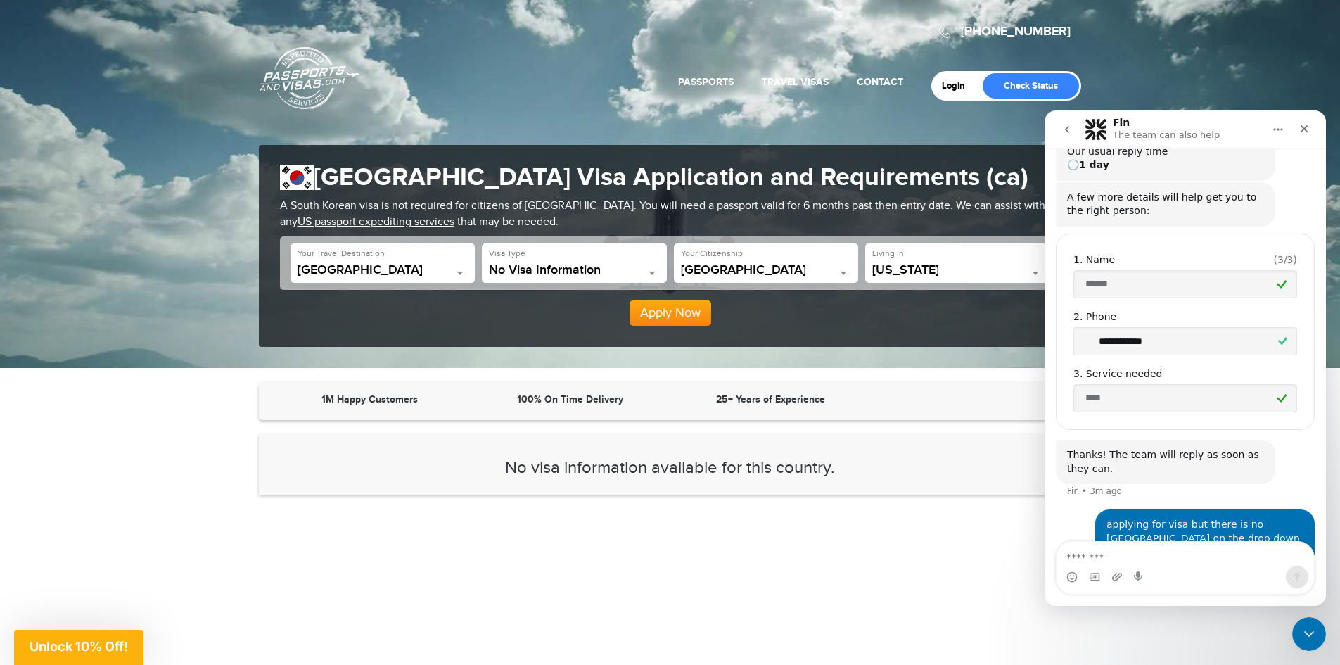
click at [671, 316] on button "Apply Now" at bounding box center [670, 312] width 82 height 25
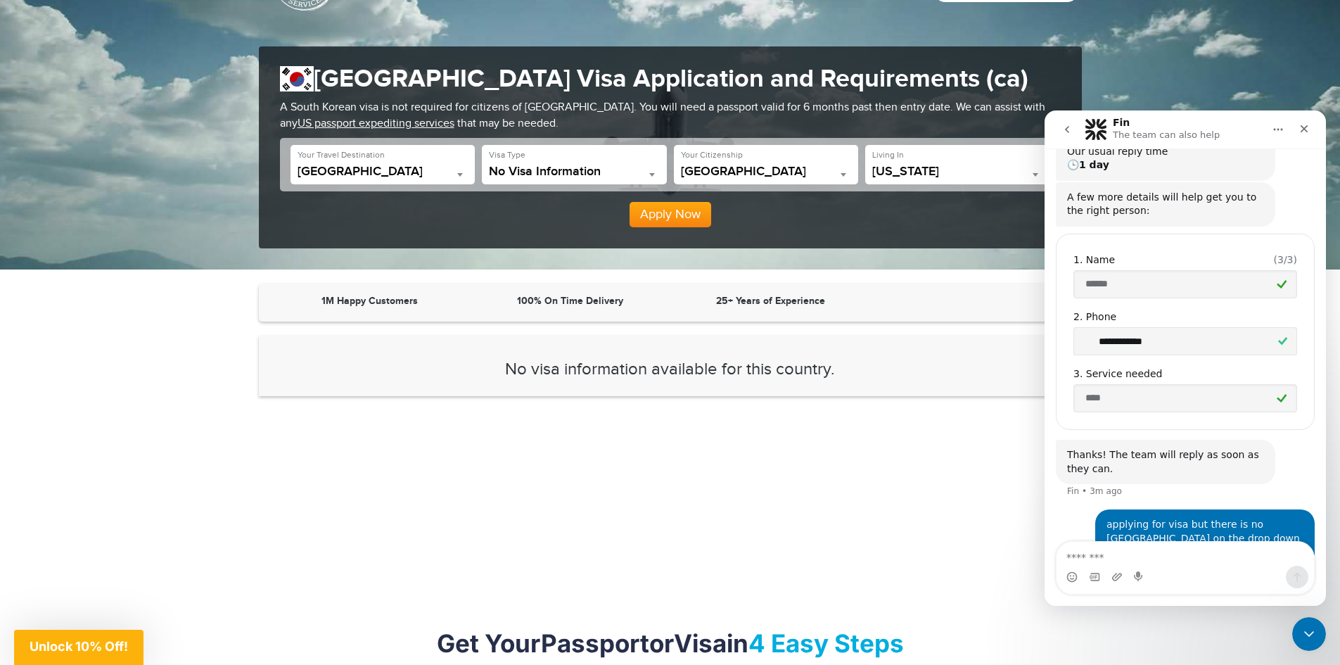
scroll to position [206, 0]
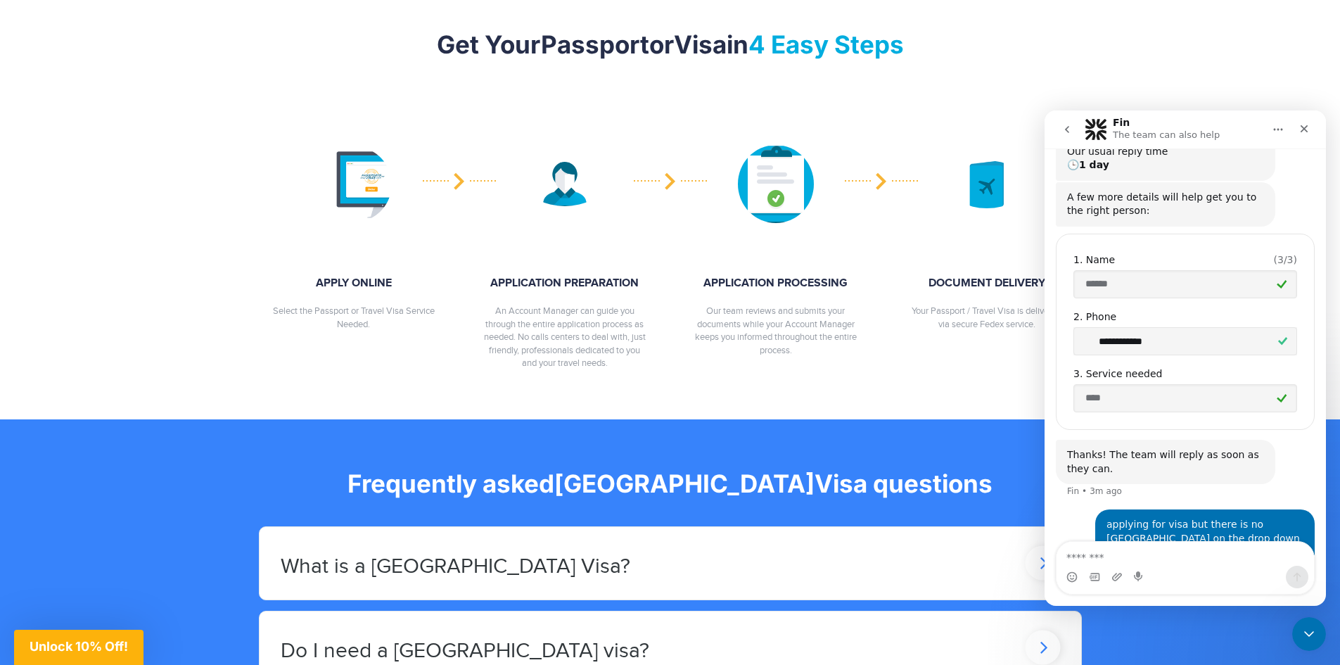
scroll to position [499, 0]
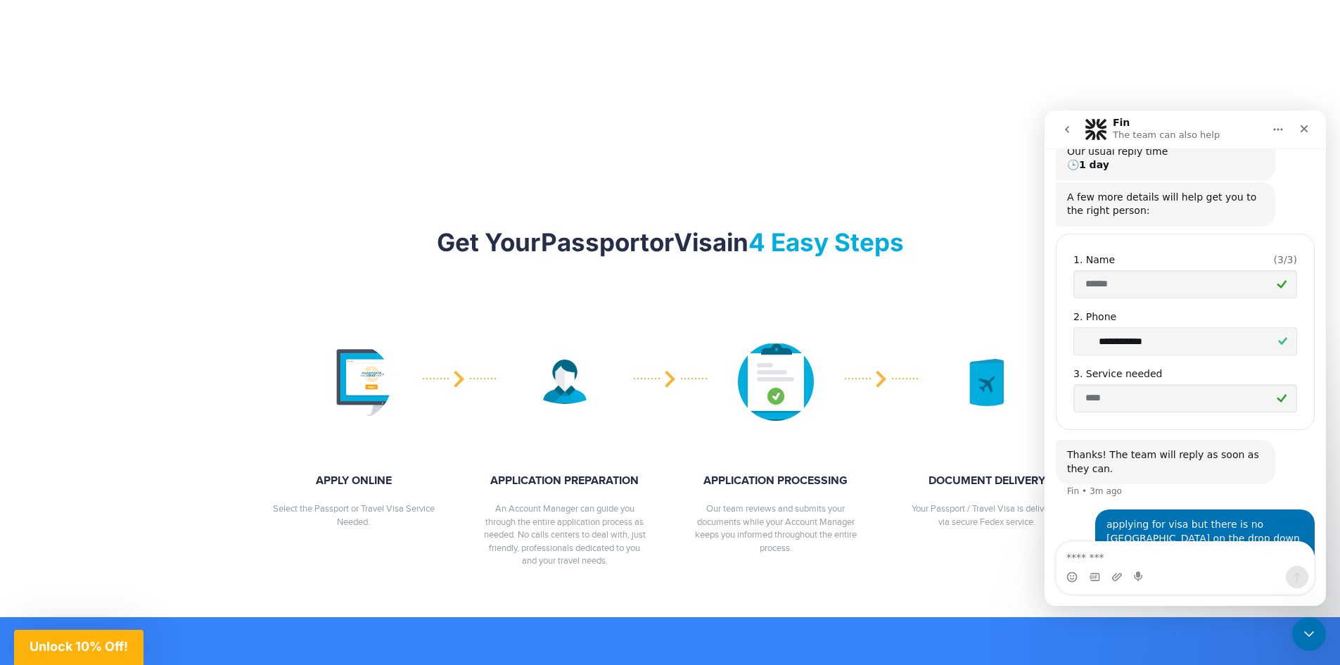
click at [470, 377] on div at bounding box center [565, 381] width 190 height 134
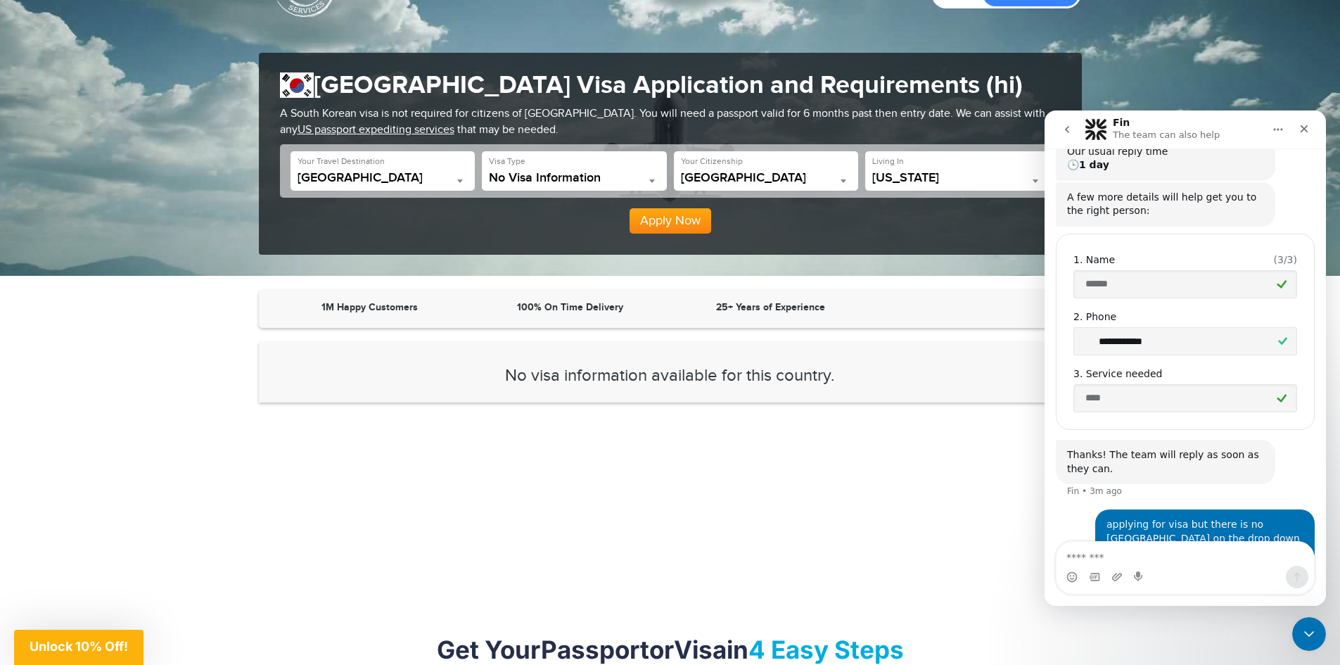
scroll to position [0, 0]
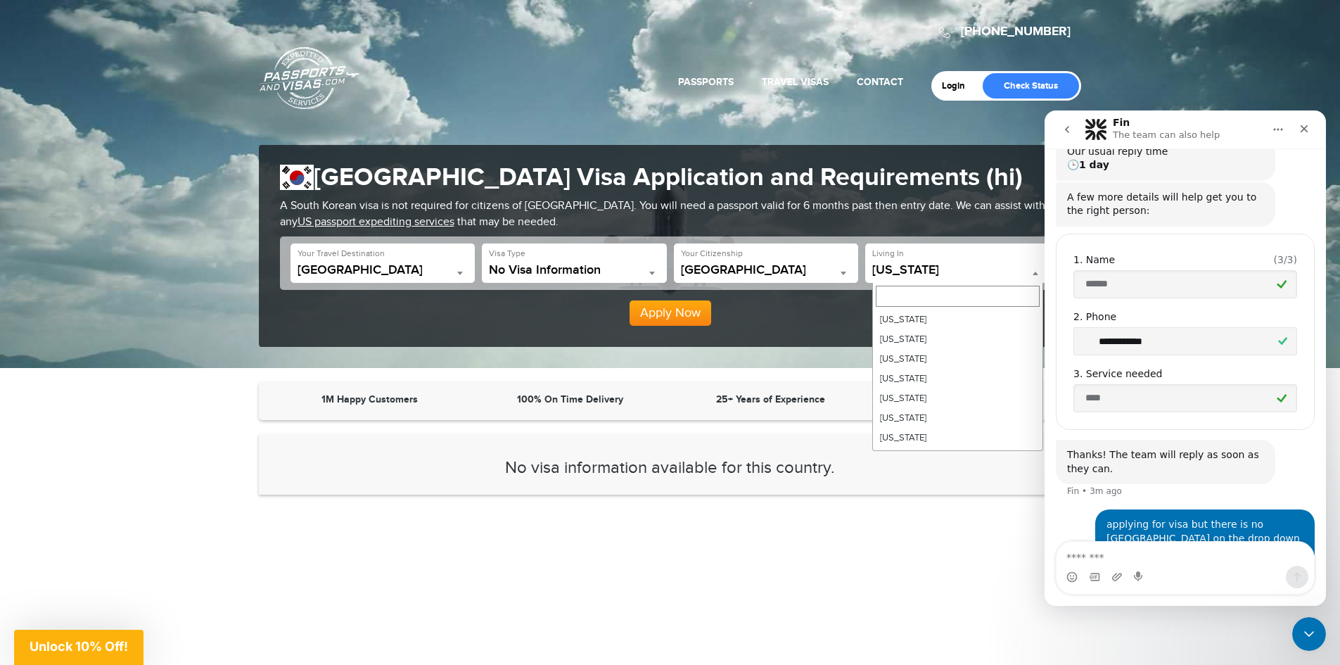
click at [1032, 273] on b at bounding box center [1035, 273] width 6 height 4
select select "**"
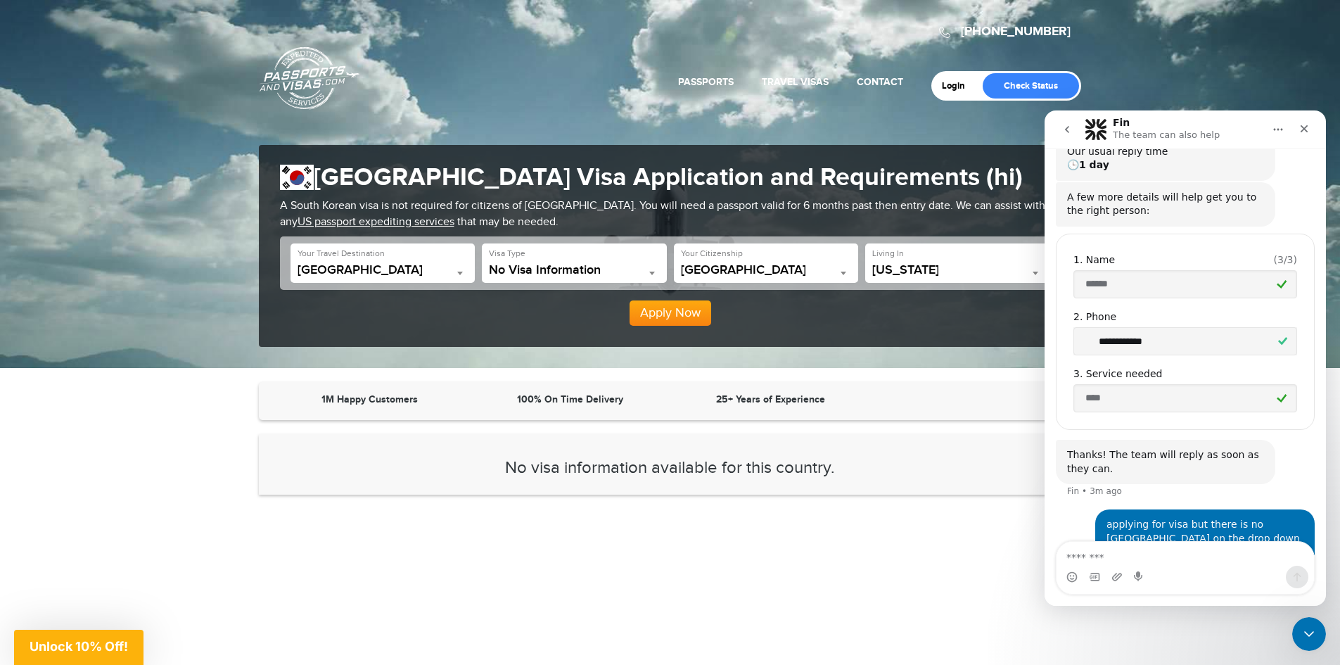
click at [667, 319] on button "Apply Now" at bounding box center [670, 312] width 82 height 25
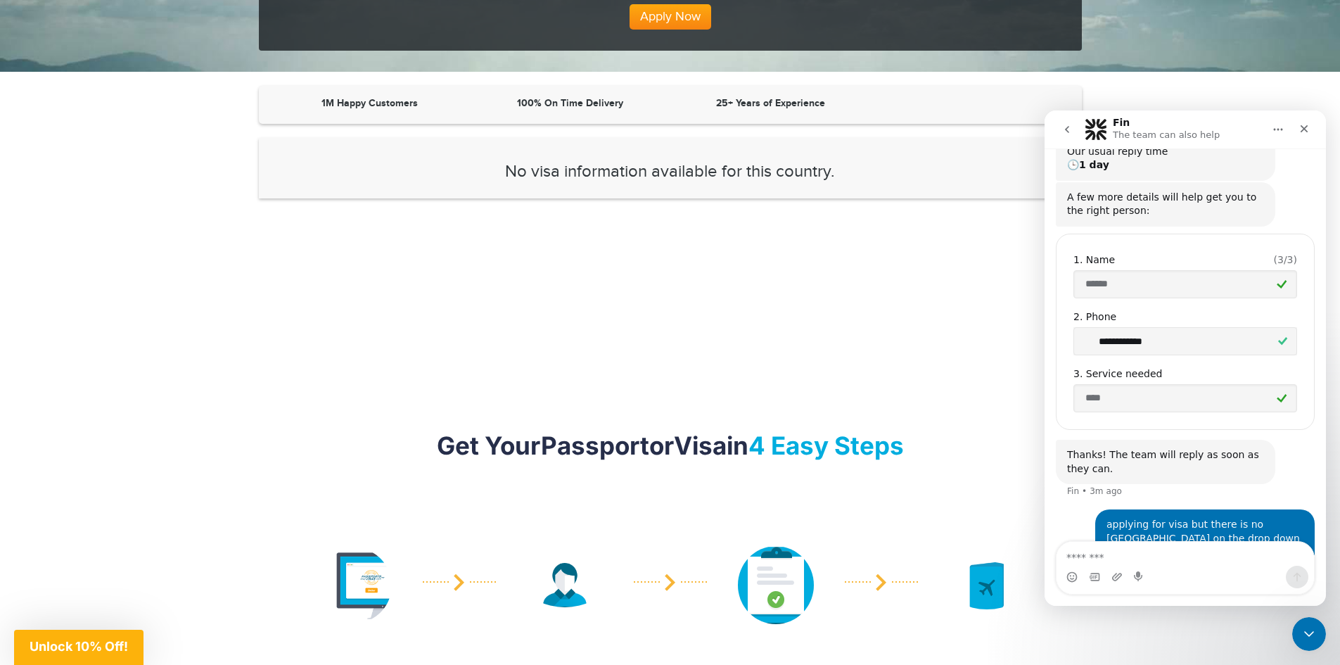
scroll to position [356, 0]
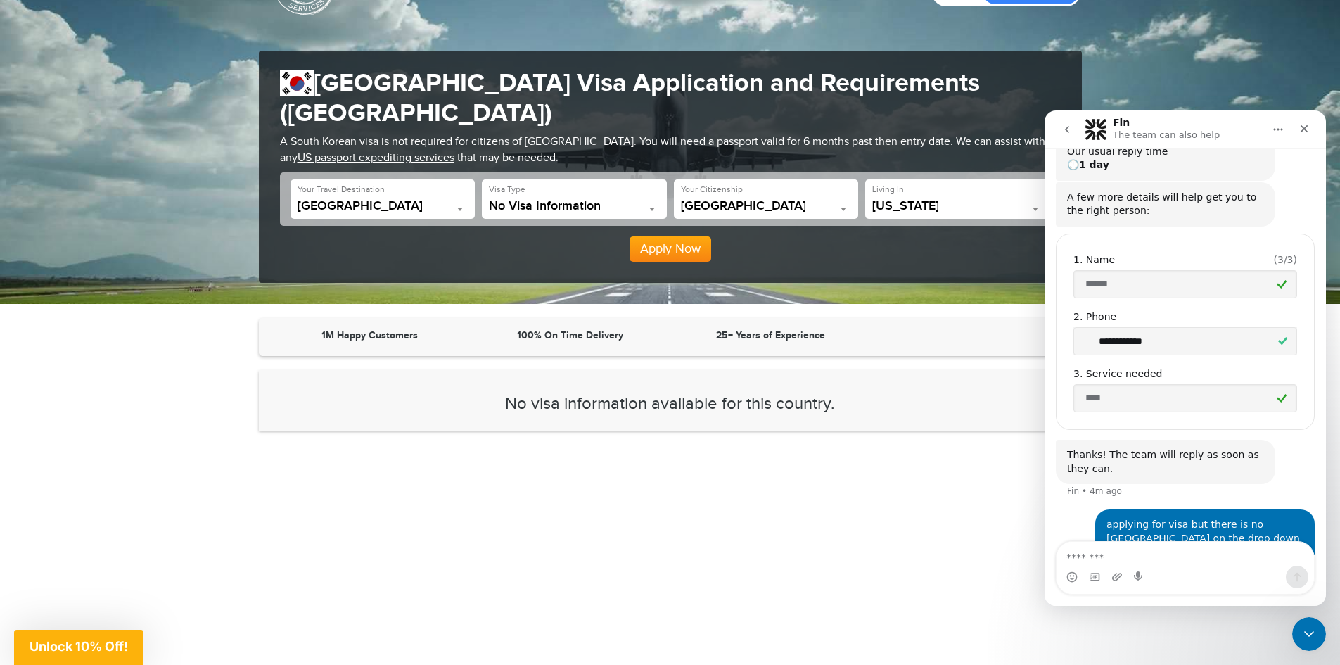
scroll to position [70, 0]
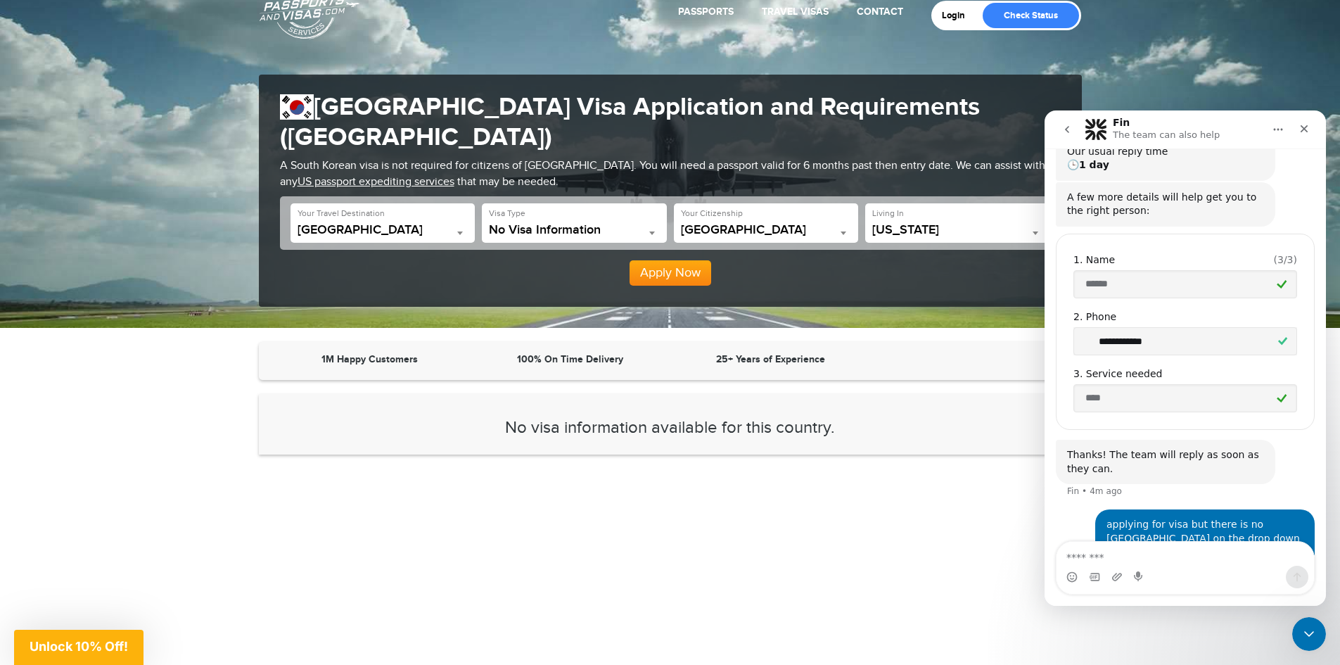
click at [653, 231] on b at bounding box center [652, 233] width 6 height 4
click at [79, 427] on section "1M Happy Customers 100% On Time Delivery 25+ Years of Experience No visa inform…" at bounding box center [670, 489] width 1340 height 295
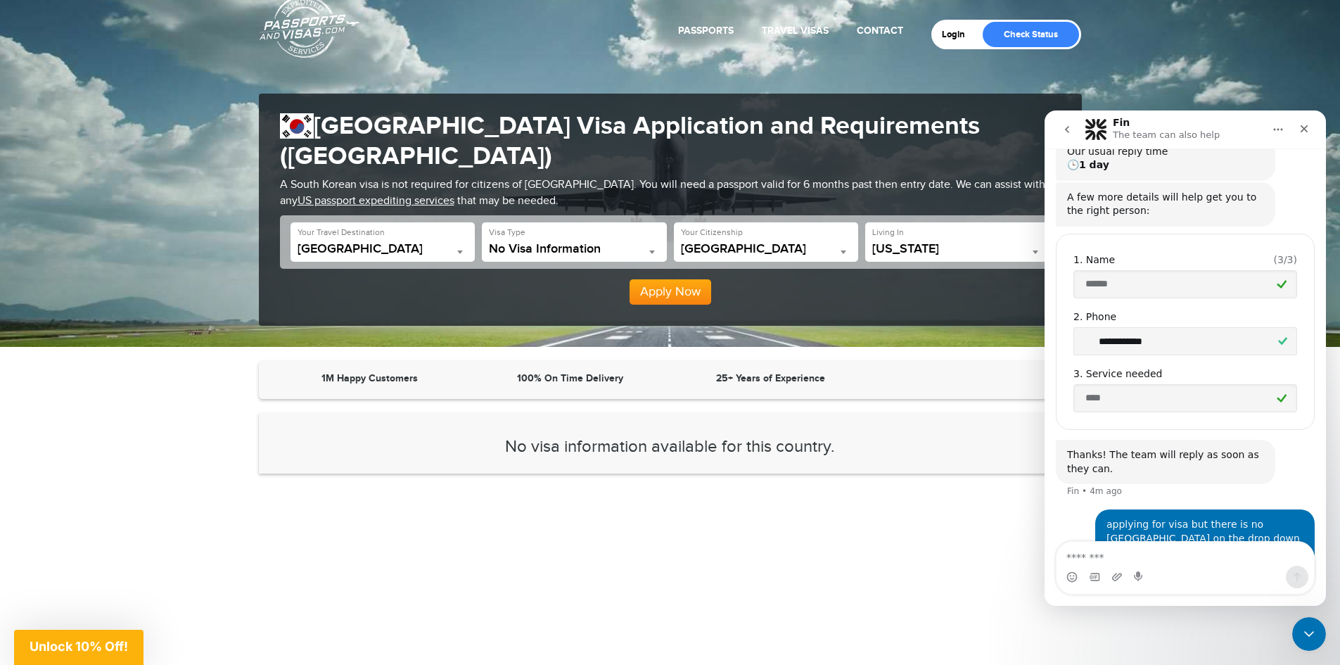
scroll to position [0, 0]
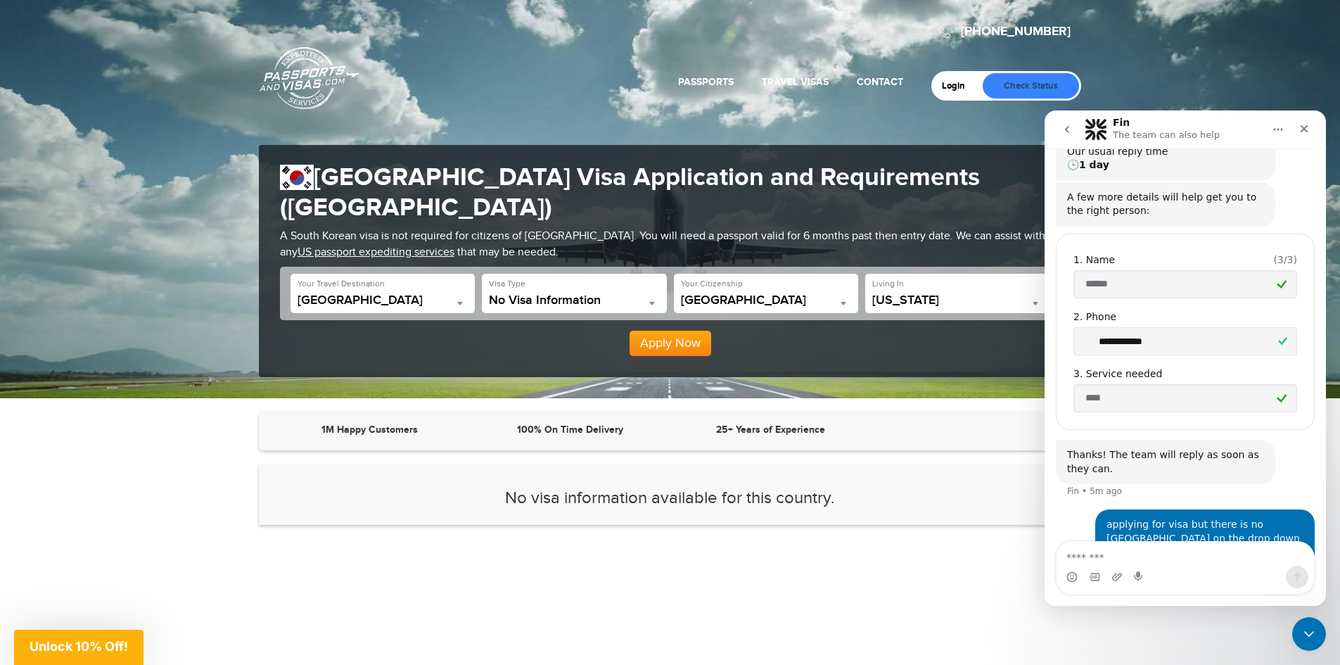
click at [1037, 79] on link "Check Status" at bounding box center [1030, 85] width 96 height 25
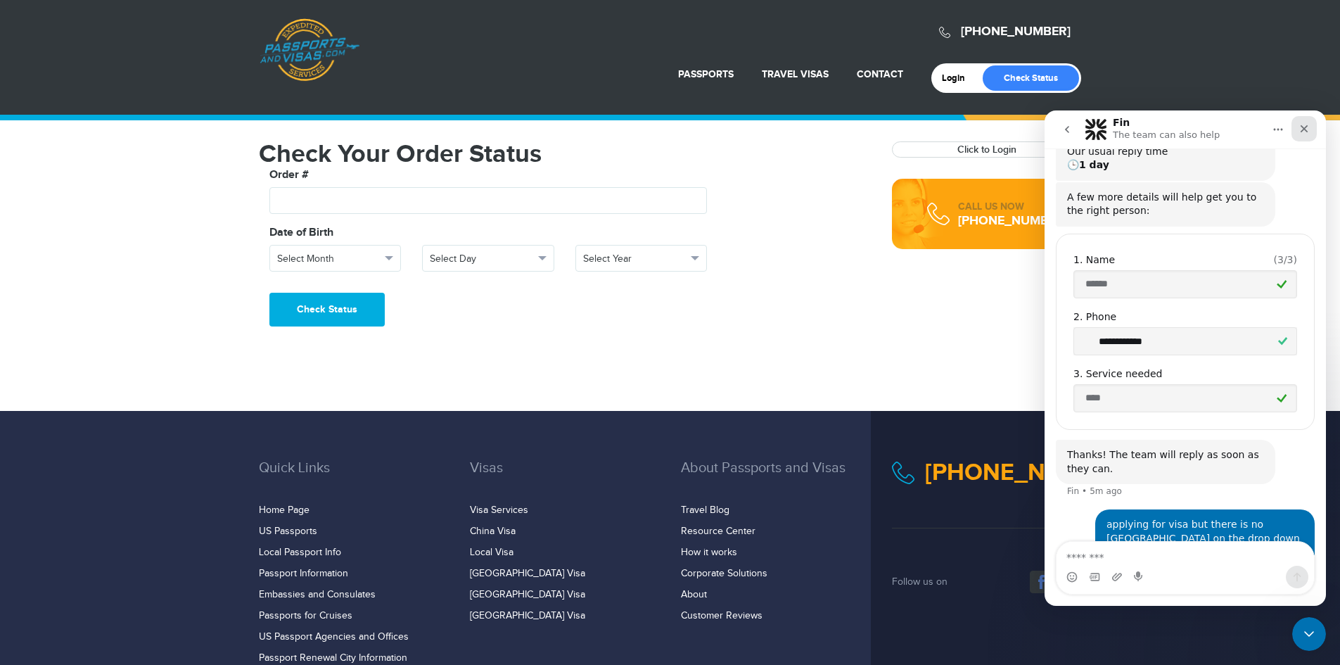
click at [1301, 124] on icon "Close" at bounding box center [1303, 128] width 11 height 11
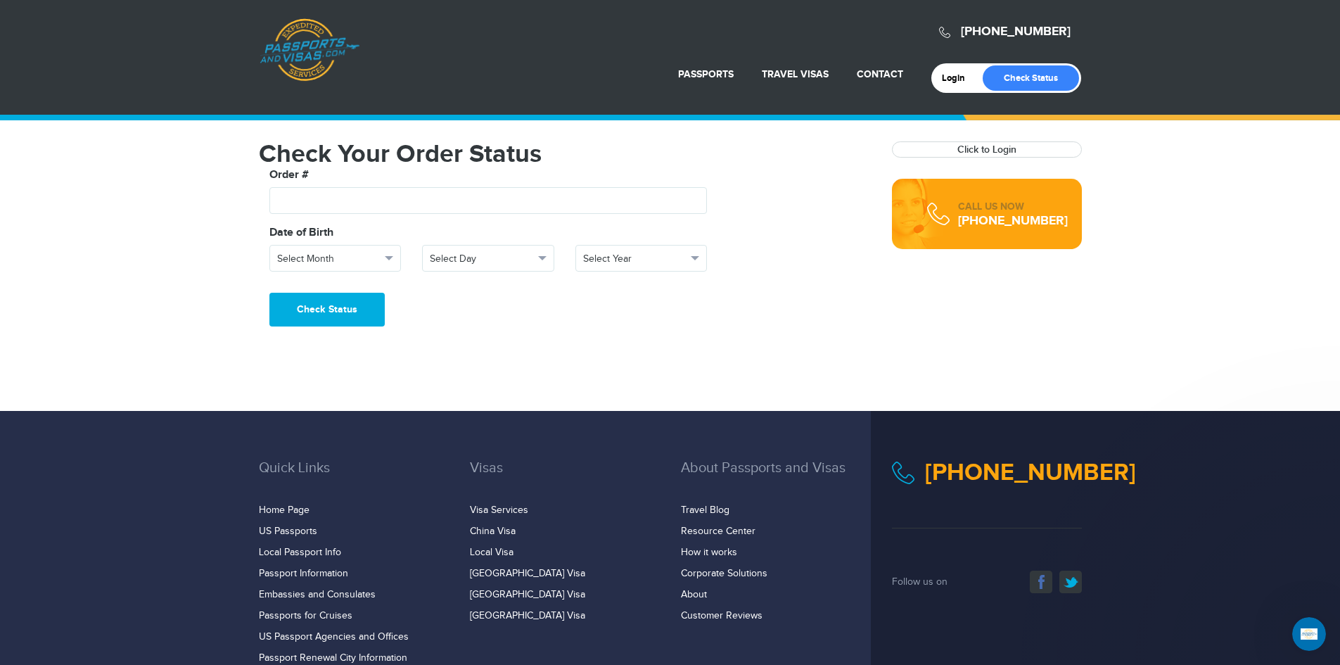
scroll to position [173, 0]
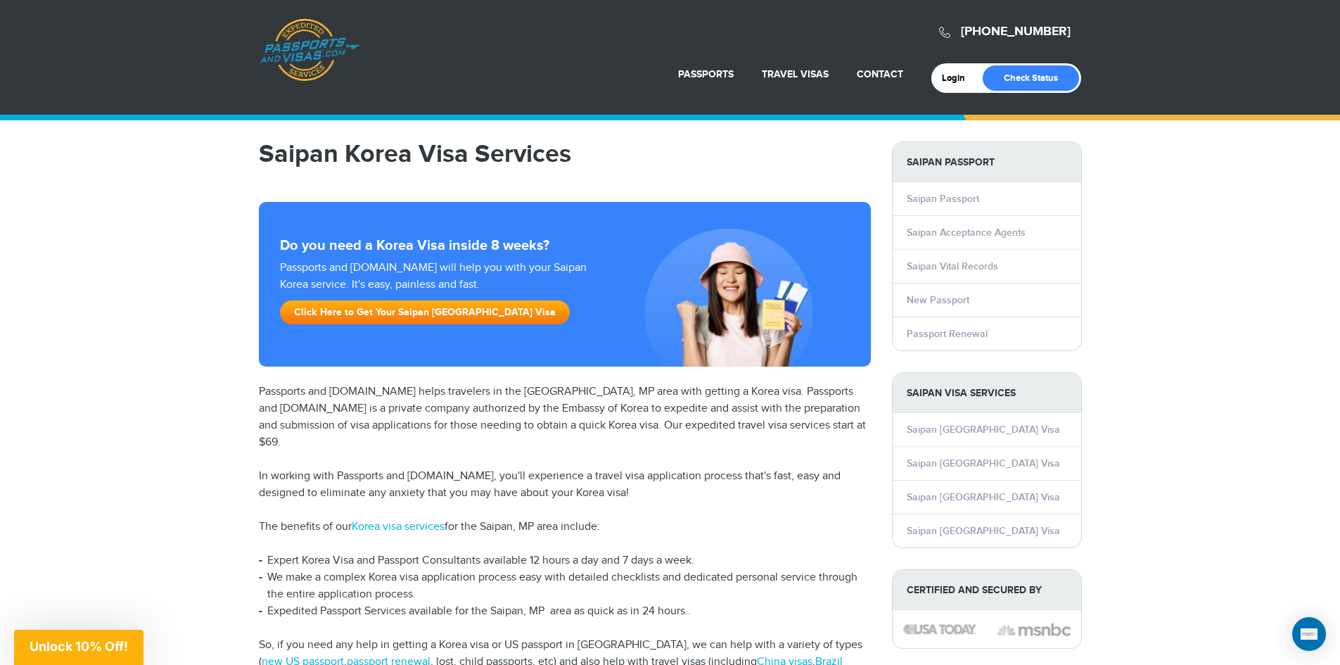
drag, startPoint x: 804, startPoint y: 68, endPoint x: 807, endPoint y: 138, distance: 69.7
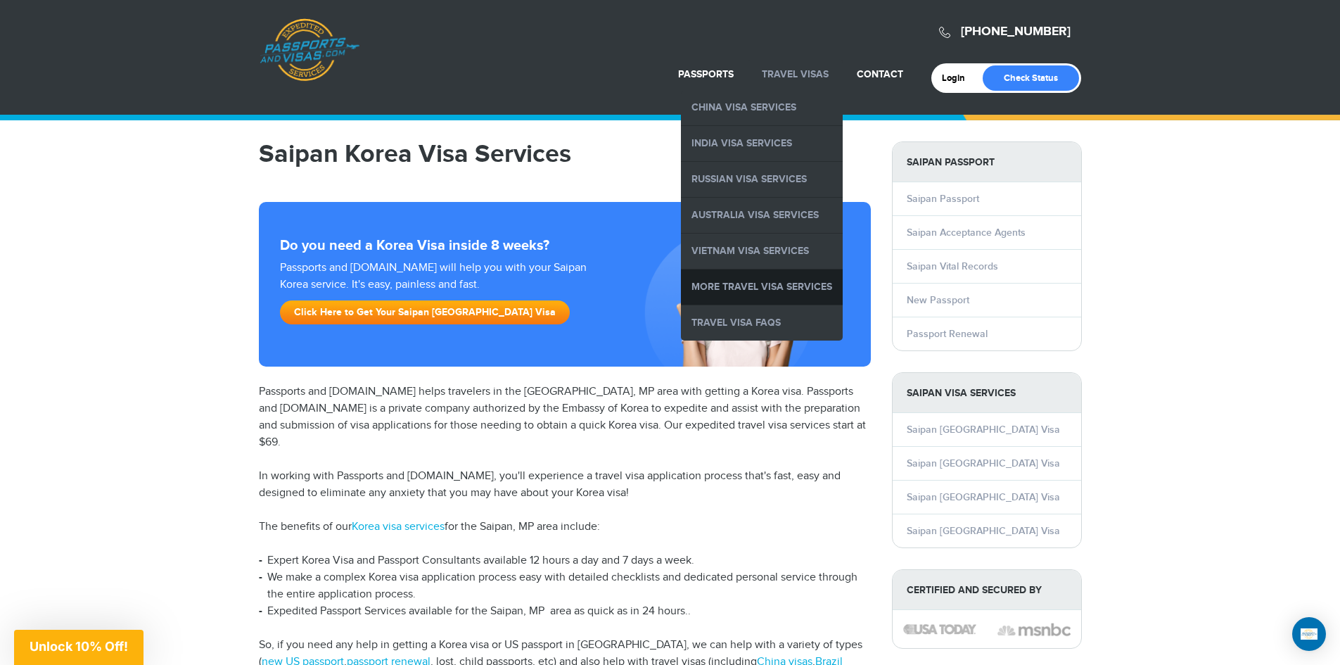
click at [783, 272] on ul "China Visa Services India Visa Services Russian Visa Services Australia Visa Se…" at bounding box center [762, 215] width 162 height 250
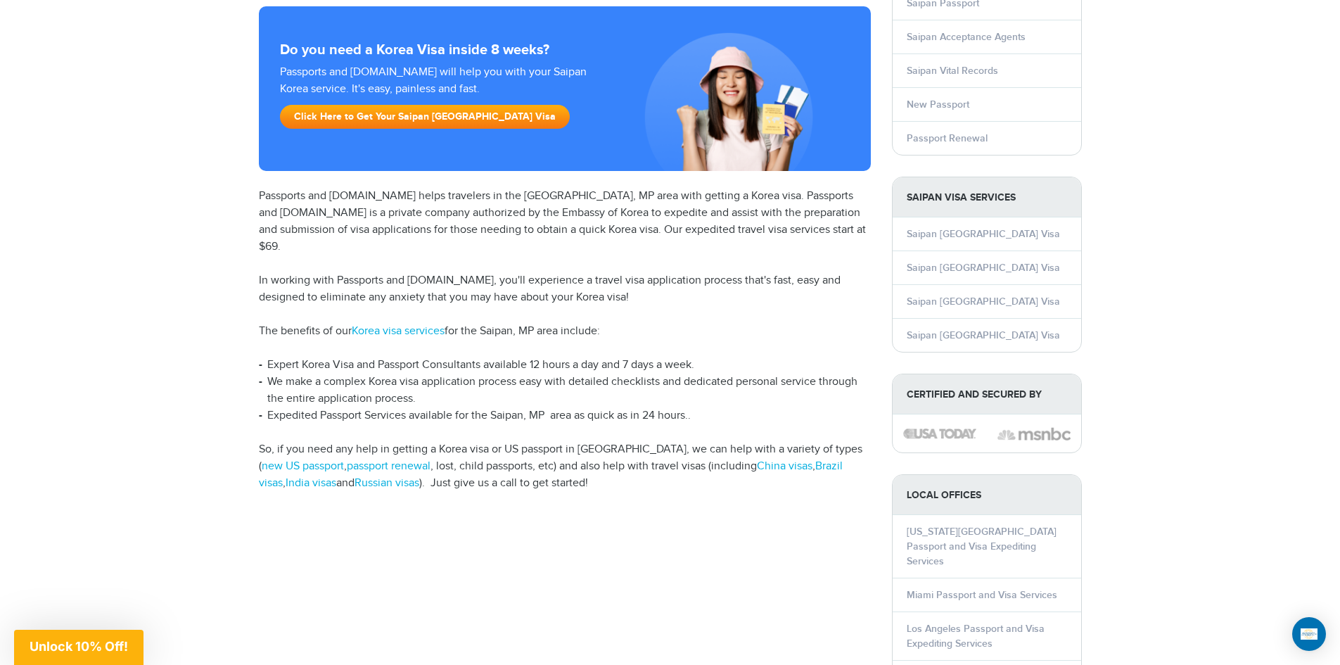
scroll to position [70, 0]
